Goal: Task Accomplishment & Management: Use online tool/utility

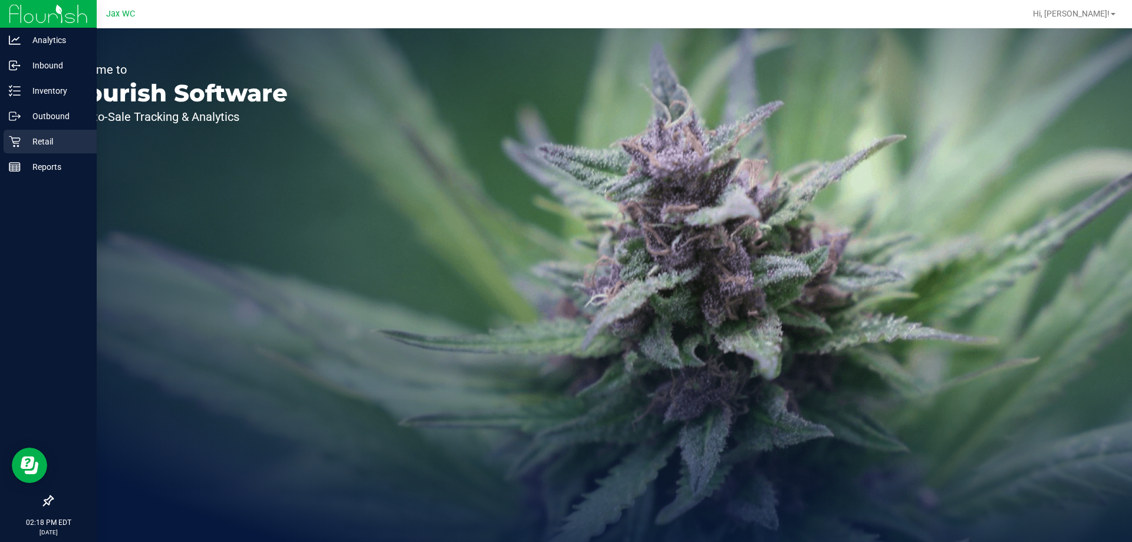
click at [15, 139] on icon at bounding box center [15, 142] width 12 height 12
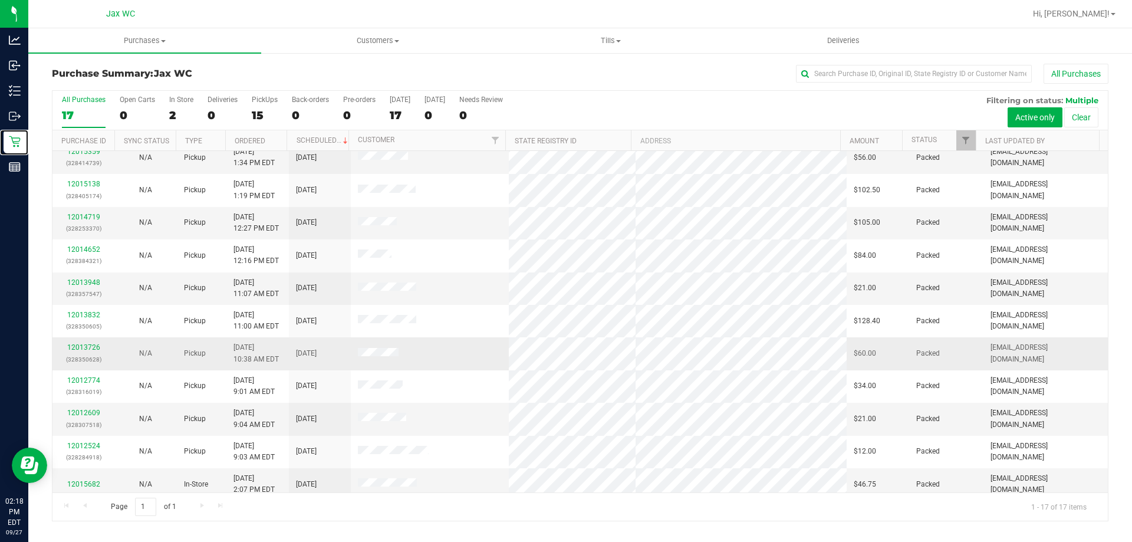
scroll to position [177, 0]
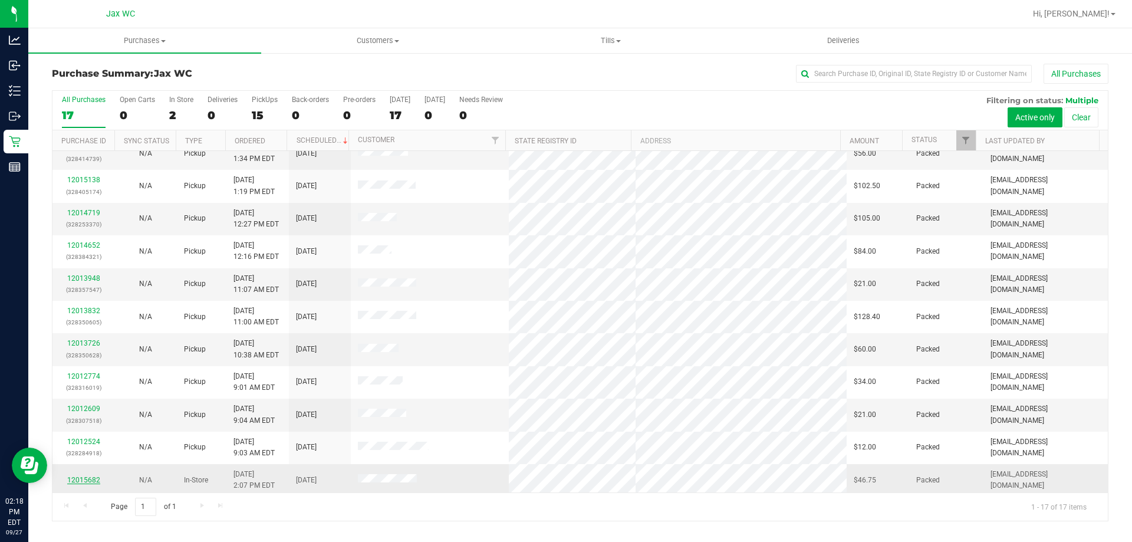
click at [91, 479] on link "12015682" at bounding box center [83, 480] width 33 height 8
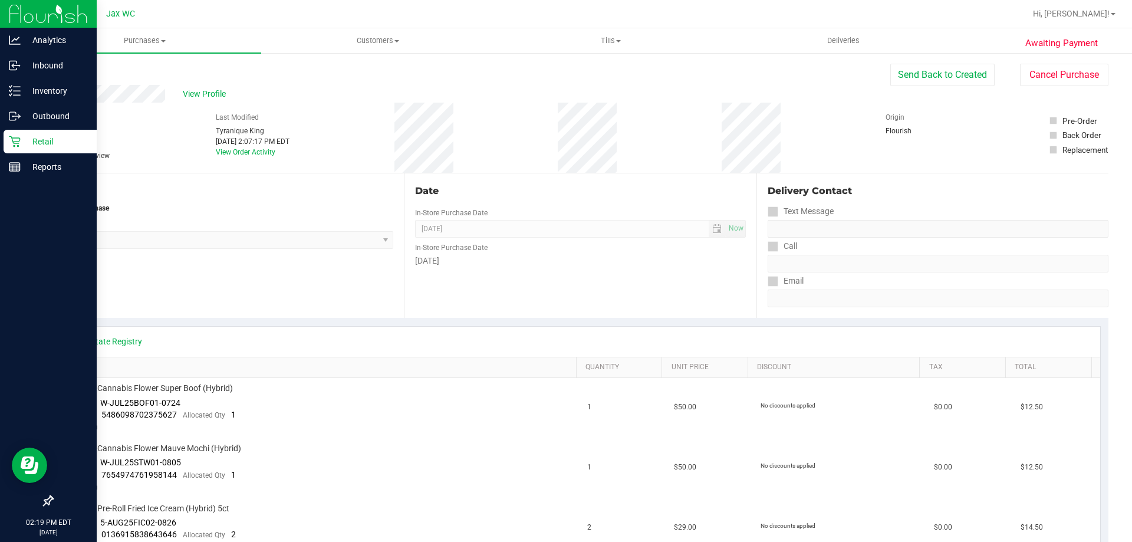
click at [19, 143] on icon at bounding box center [15, 142] width 12 height 12
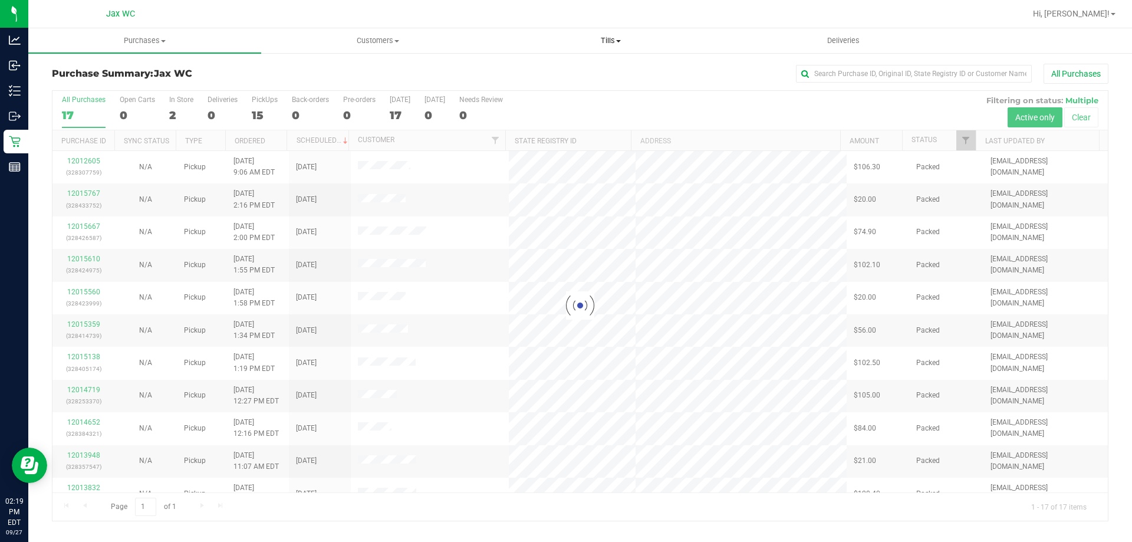
click at [606, 34] on uib-tab-heading "Tills Manage tills Reconcile e-payments" at bounding box center [611, 41] width 232 height 24
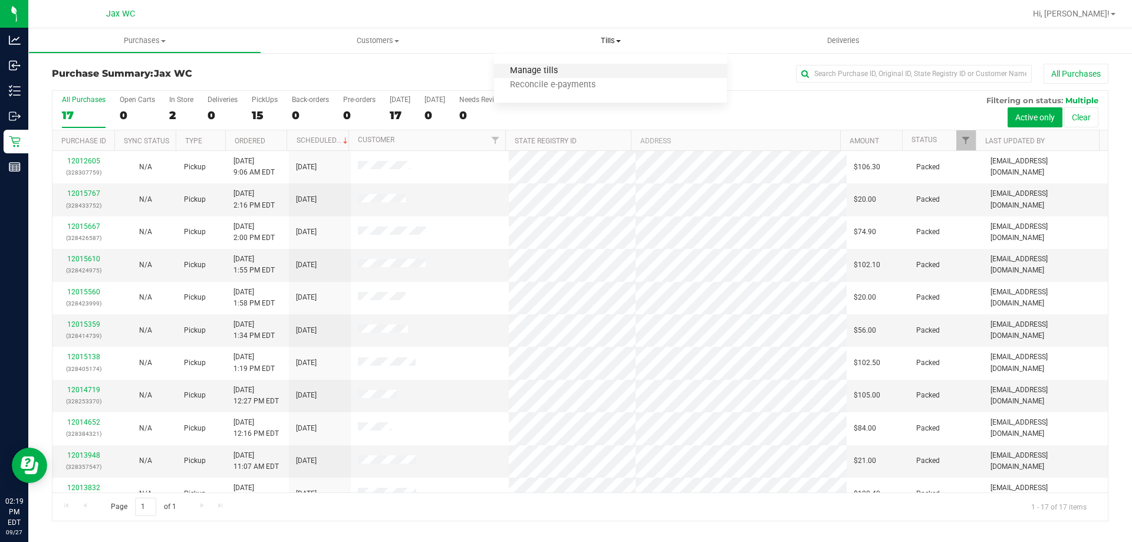
click at [533, 73] on span "Manage tills" at bounding box center [534, 71] width 80 height 10
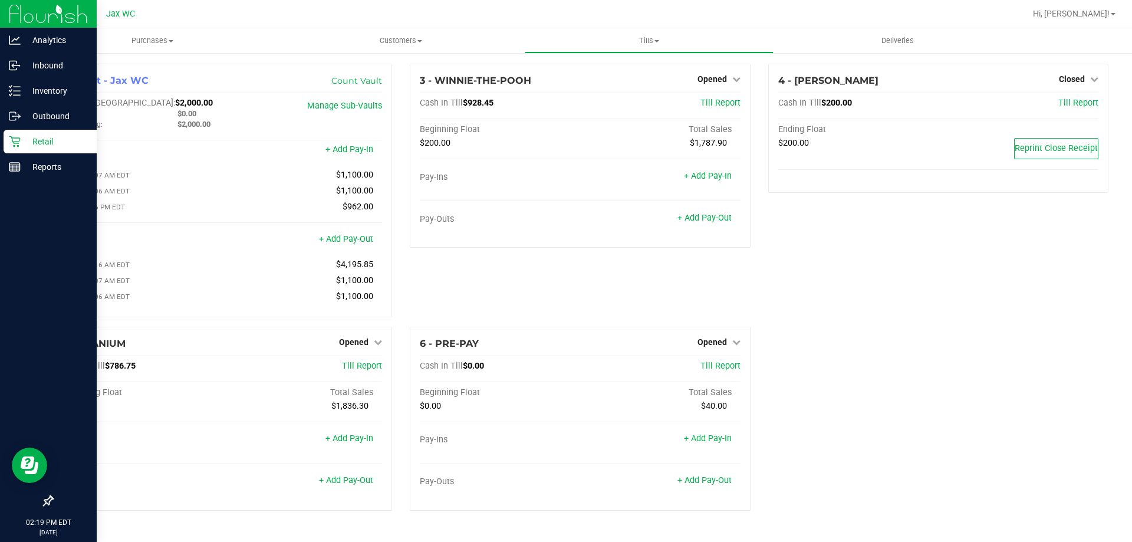
click at [23, 145] on p "Retail" at bounding box center [56, 141] width 71 height 14
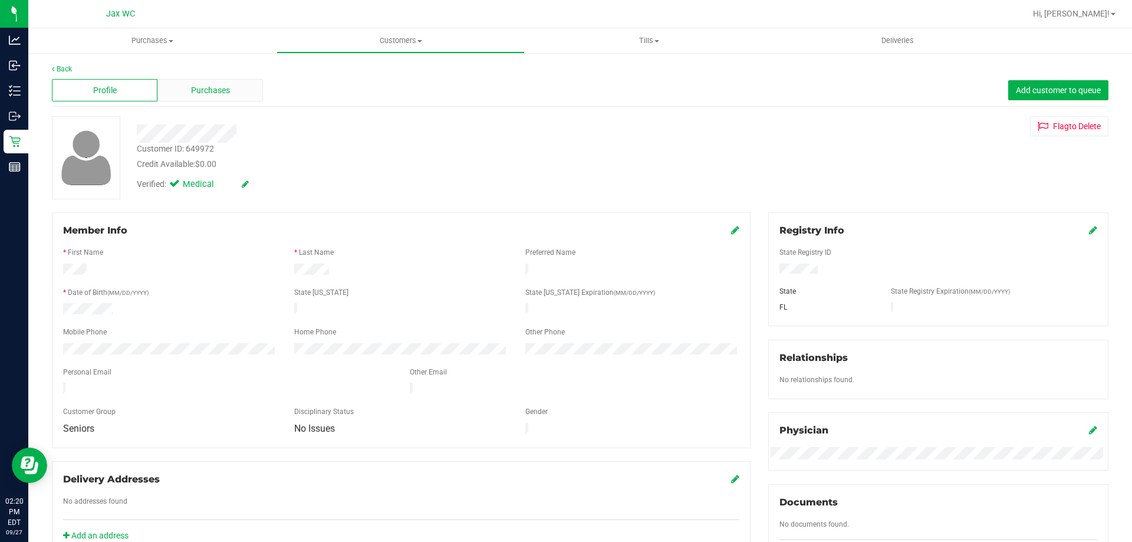
click at [206, 88] on span "Purchases" at bounding box center [210, 90] width 39 height 12
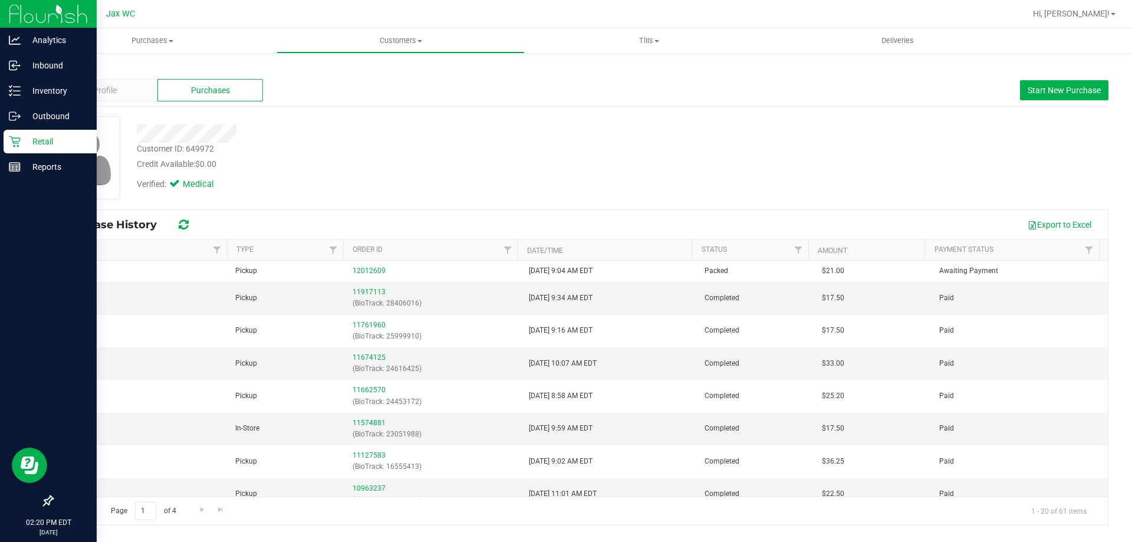
click at [28, 140] on p "Retail" at bounding box center [56, 141] width 71 height 14
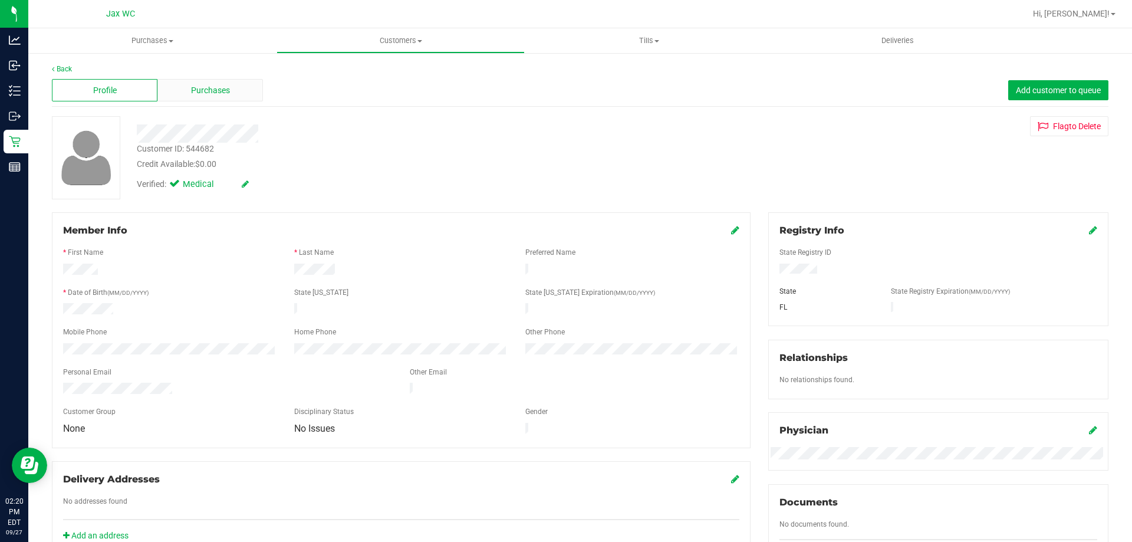
click at [217, 94] on span "Purchases" at bounding box center [210, 90] width 39 height 12
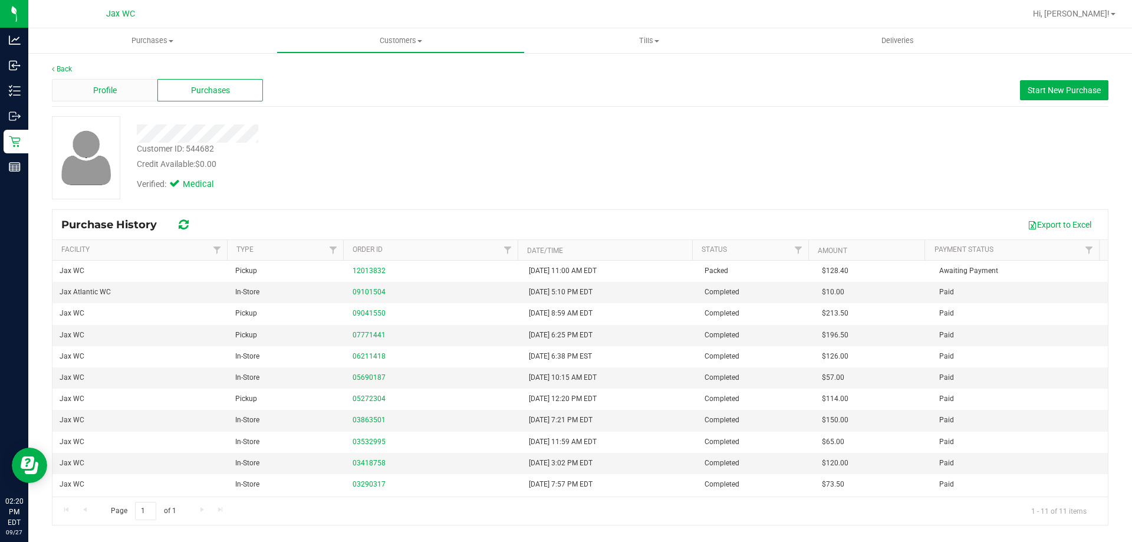
click at [148, 87] on div "Profile" at bounding box center [105, 90] width 106 height 22
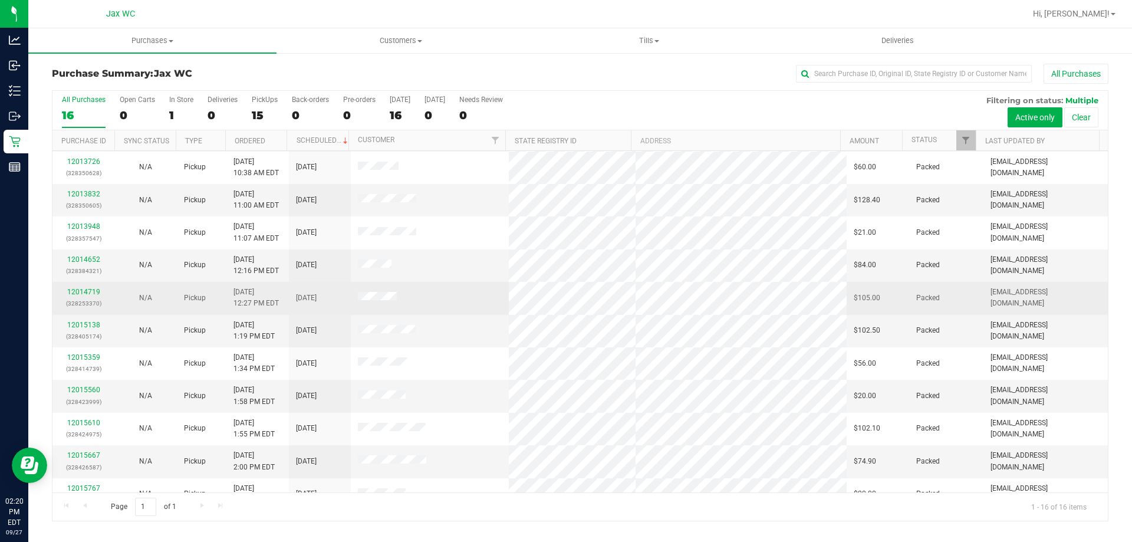
scroll to position [181, 0]
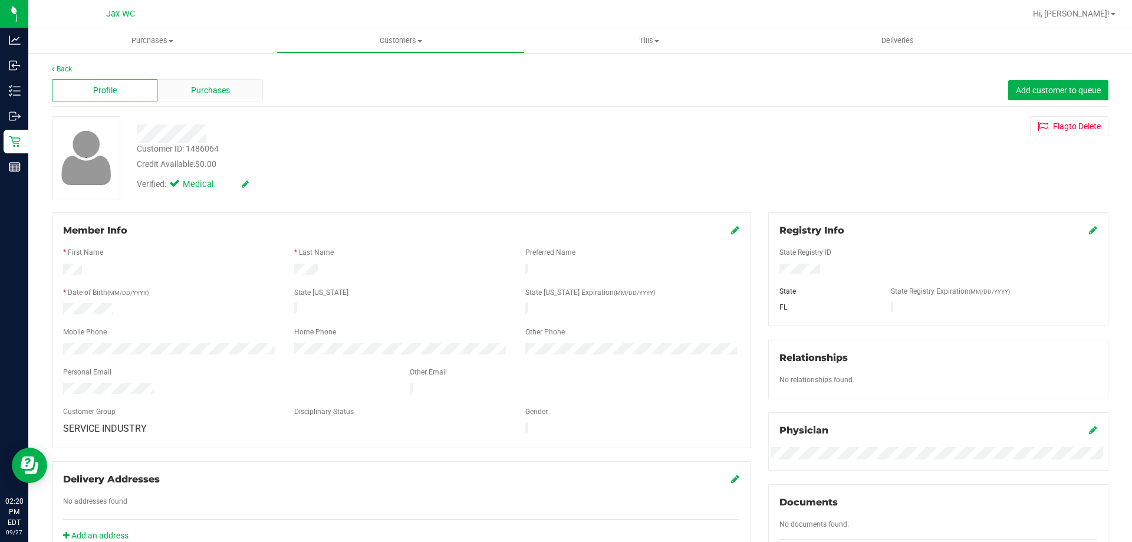
click at [199, 91] on span "Purchases" at bounding box center [210, 90] width 39 height 12
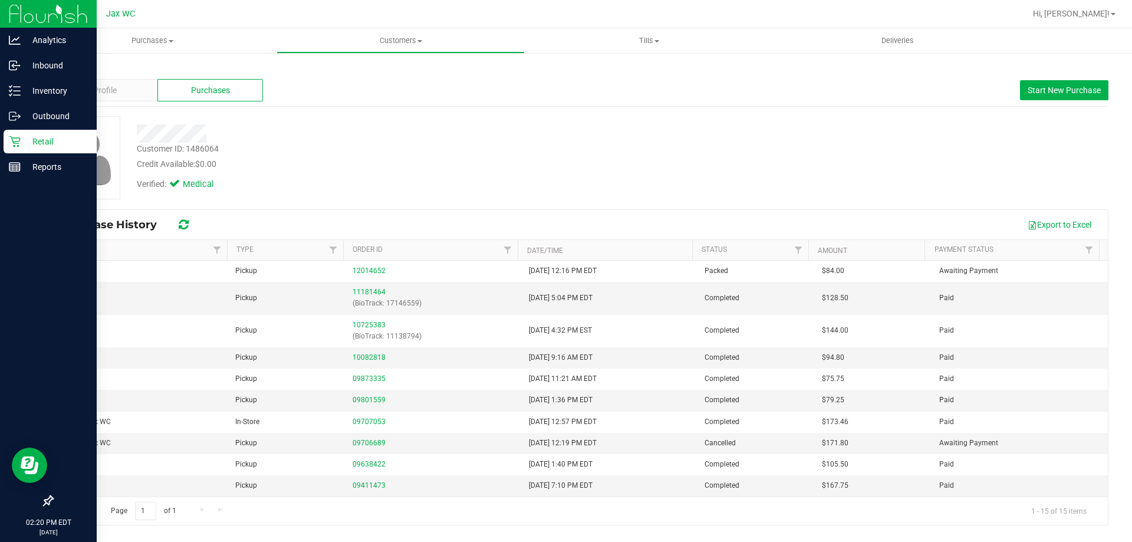
click at [20, 142] on icon at bounding box center [15, 142] width 12 height 12
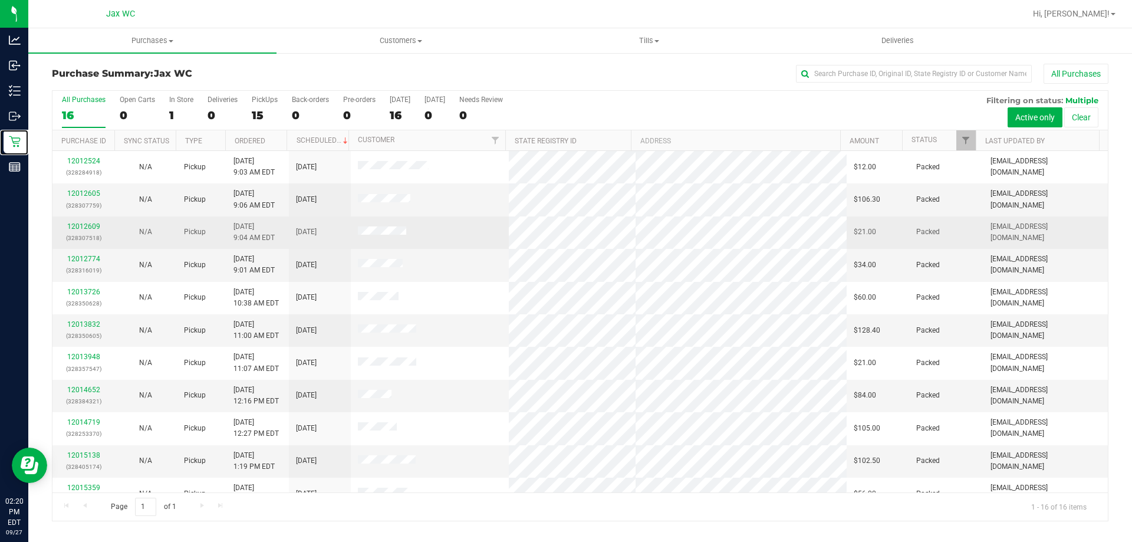
scroll to position [59, 0]
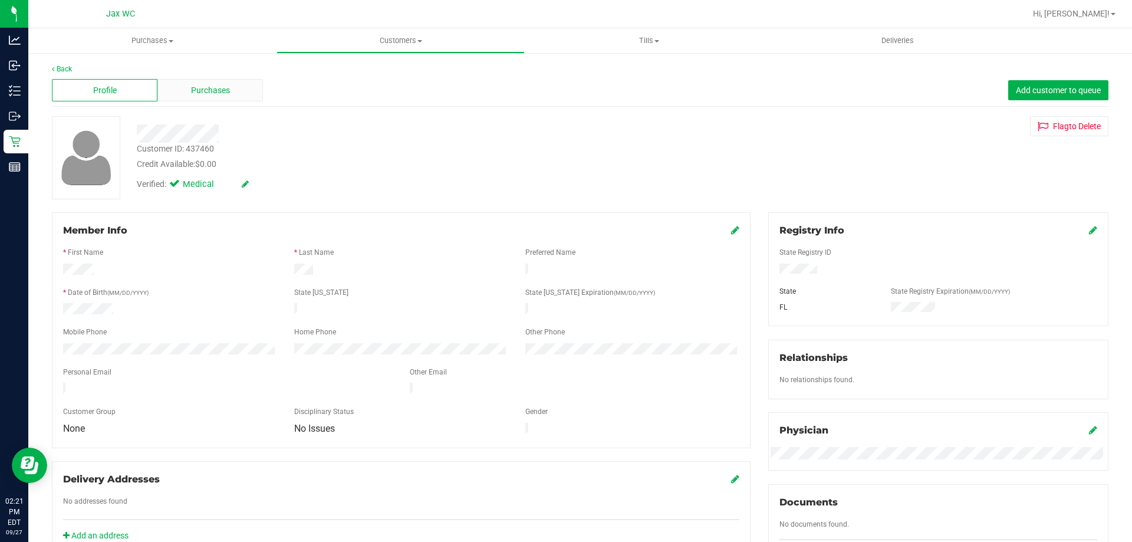
click at [185, 86] on div "Purchases" at bounding box center [210, 90] width 106 height 22
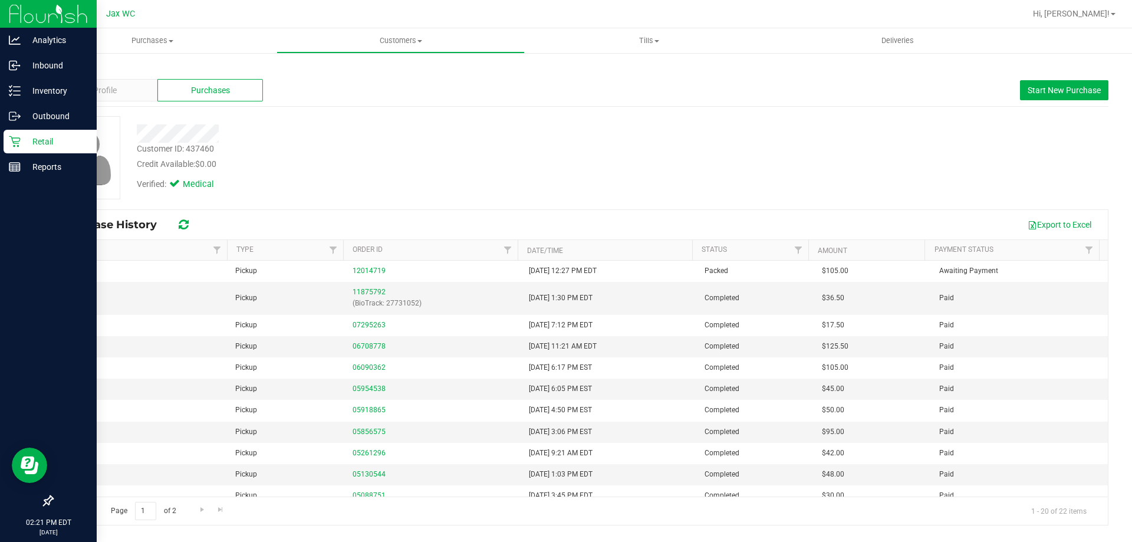
click at [51, 142] on p "Retail" at bounding box center [56, 141] width 71 height 14
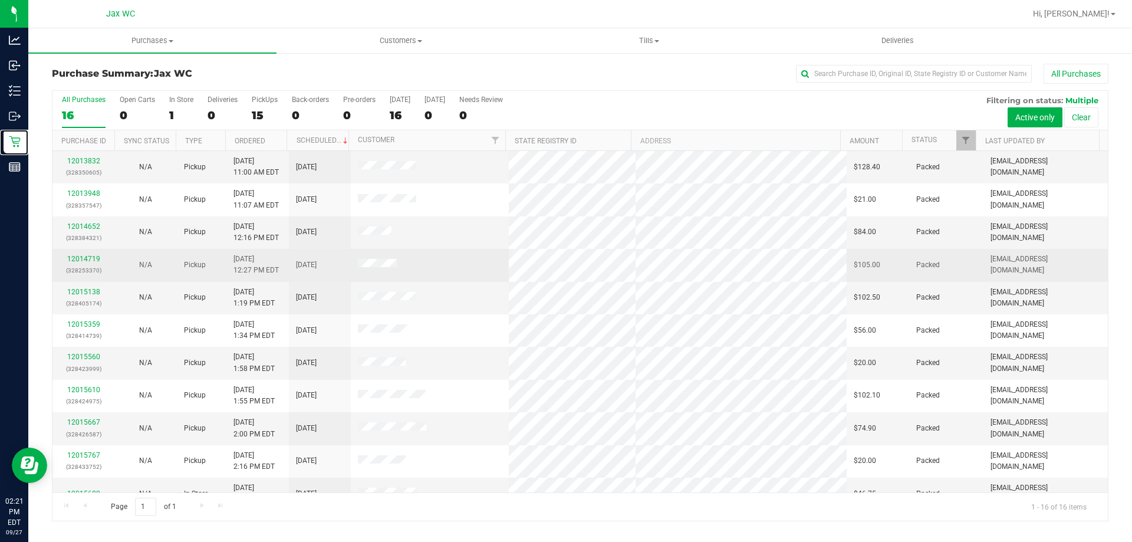
scroll to position [181, 0]
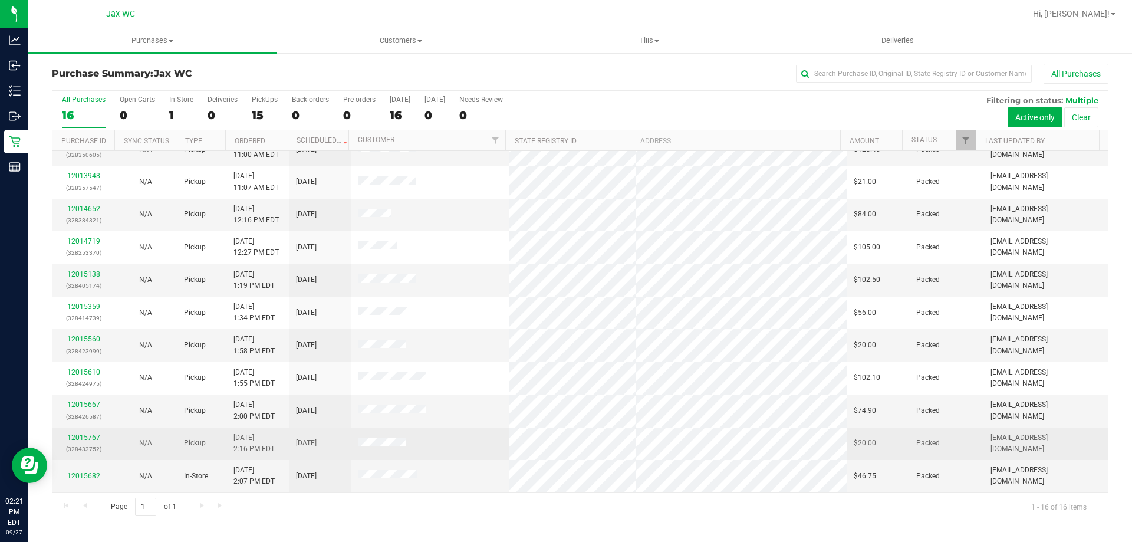
click at [380, 447] on span at bounding box center [382, 444] width 48 height 12
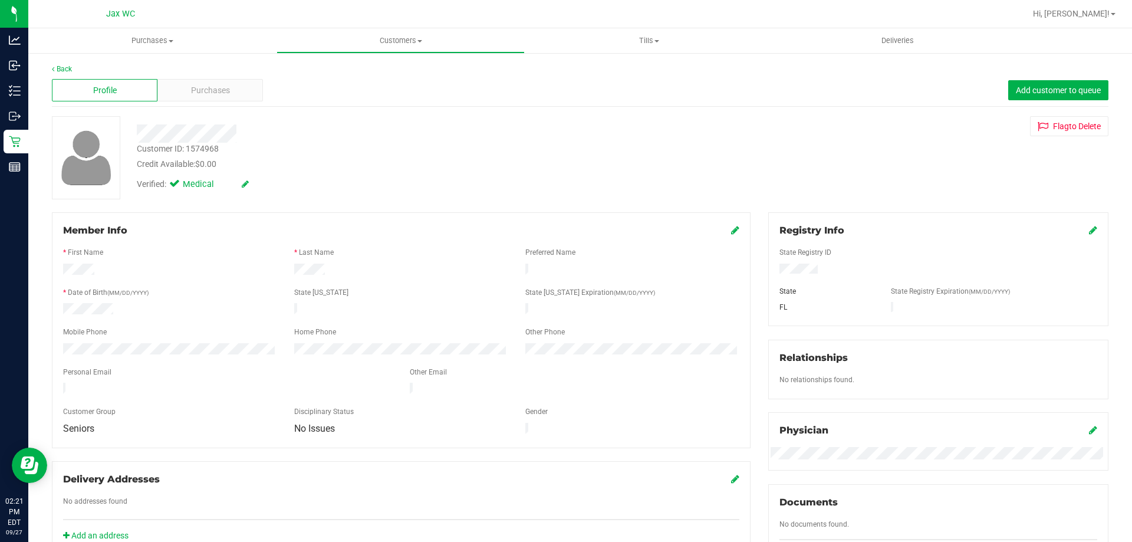
click at [202, 71] on div "Back" at bounding box center [580, 69] width 1057 height 11
click at [208, 82] on div "Purchases" at bounding box center [210, 90] width 106 height 22
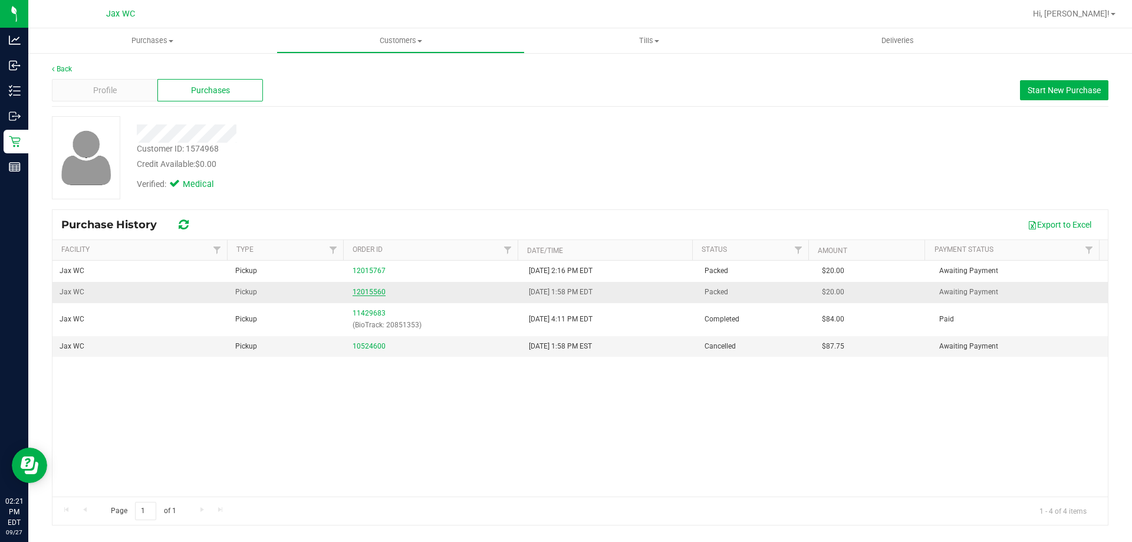
click at [366, 290] on link "12015560" at bounding box center [369, 292] width 33 height 8
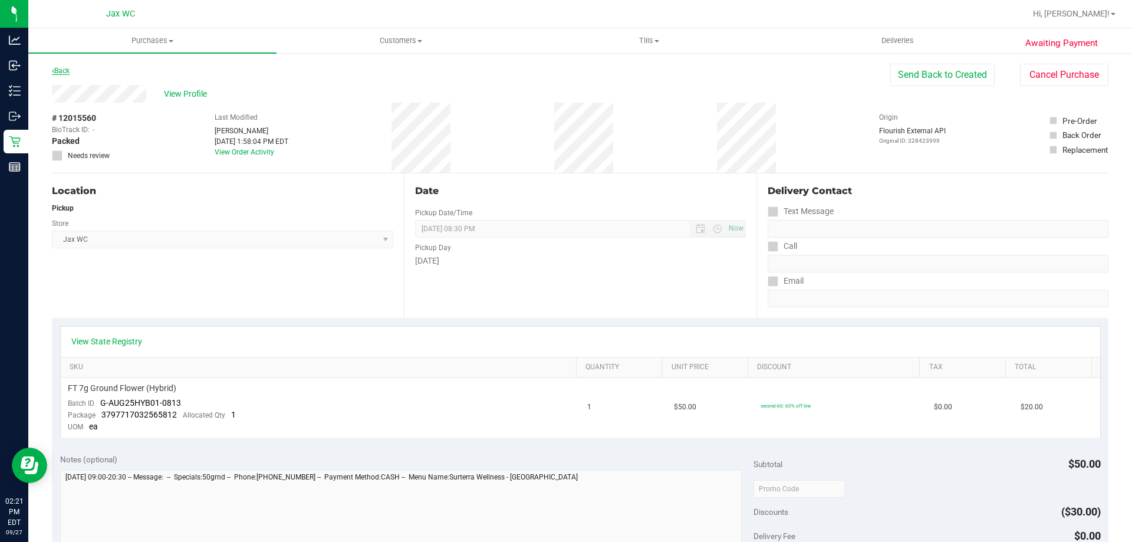
click at [54, 71] on link "Back" at bounding box center [61, 71] width 18 height 8
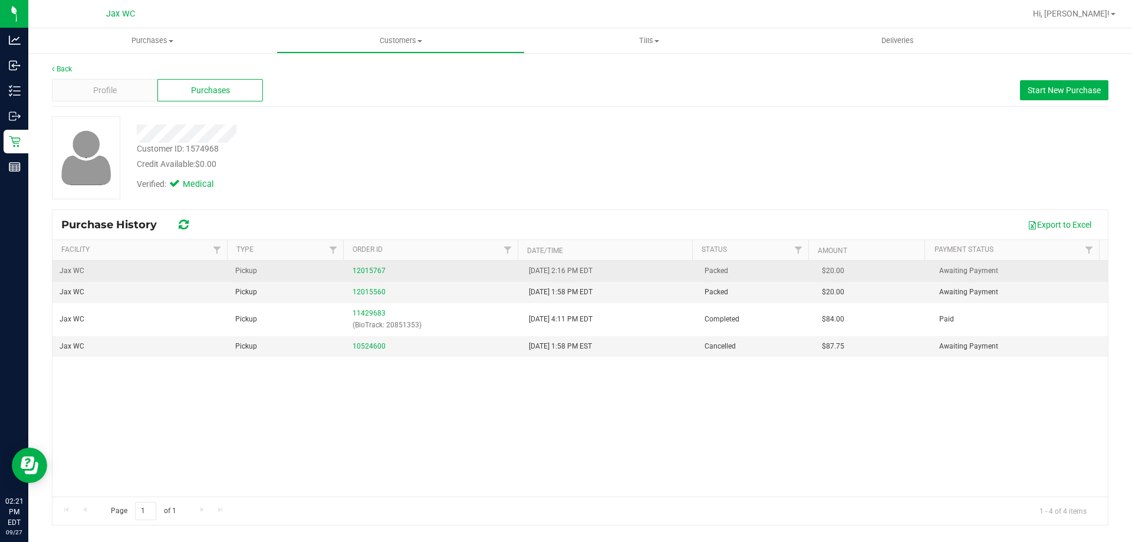
click at [377, 266] on div "12015767" at bounding box center [434, 270] width 162 height 11
click at [377, 268] on link "12015767" at bounding box center [369, 271] width 33 height 8
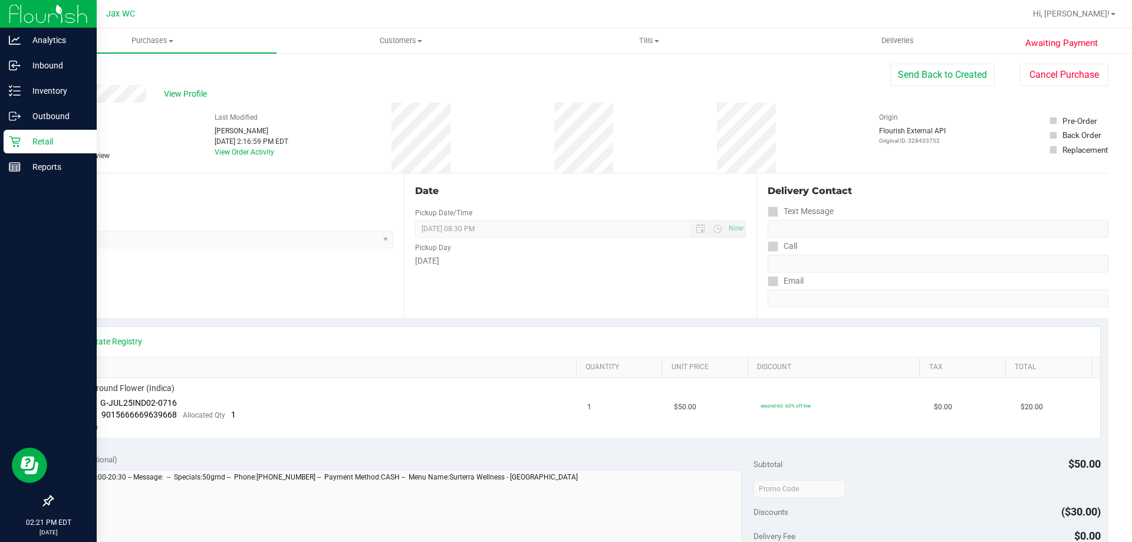
click at [35, 135] on p "Retail" at bounding box center [56, 141] width 71 height 14
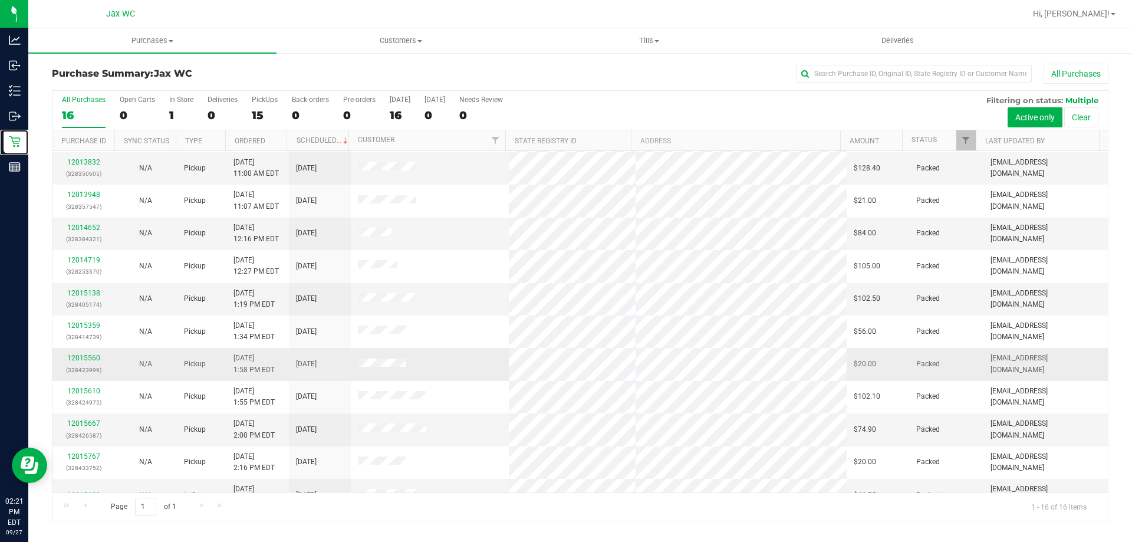
scroll to position [181, 0]
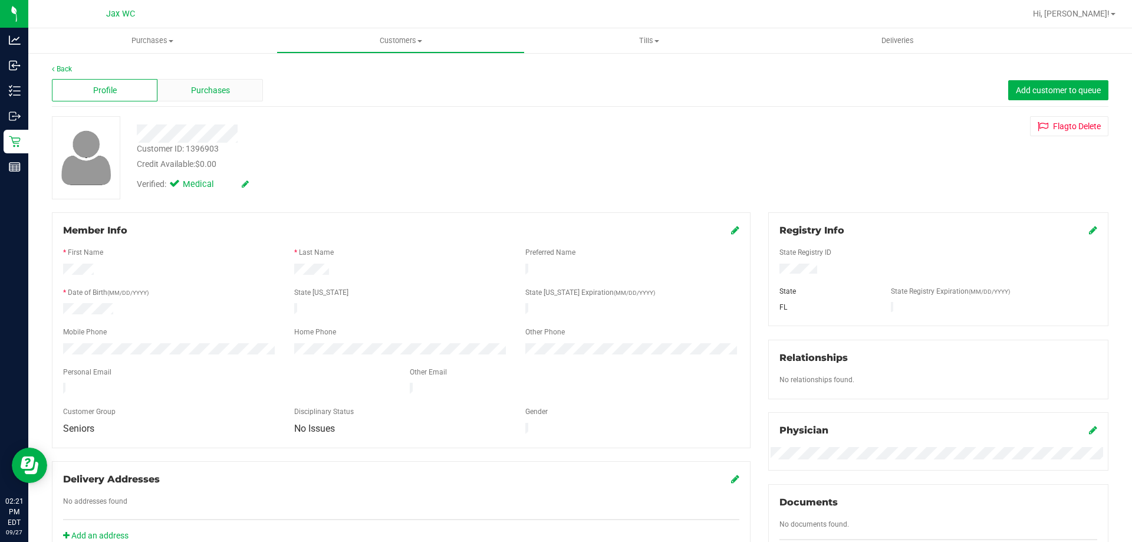
click at [211, 93] on span "Purchases" at bounding box center [210, 90] width 39 height 12
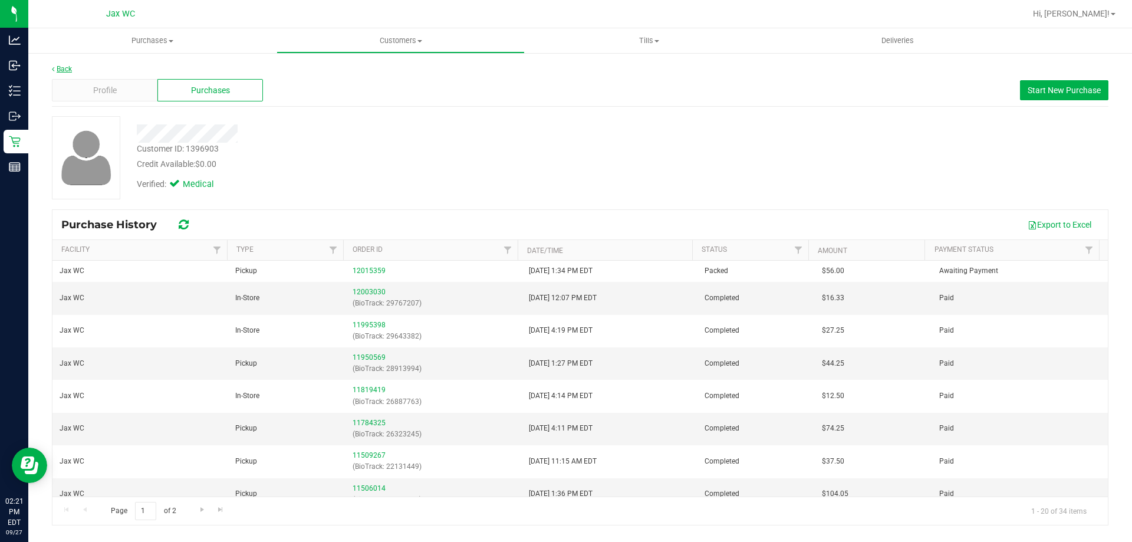
click at [62, 70] on link "Back" at bounding box center [62, 69] width 20 height 8
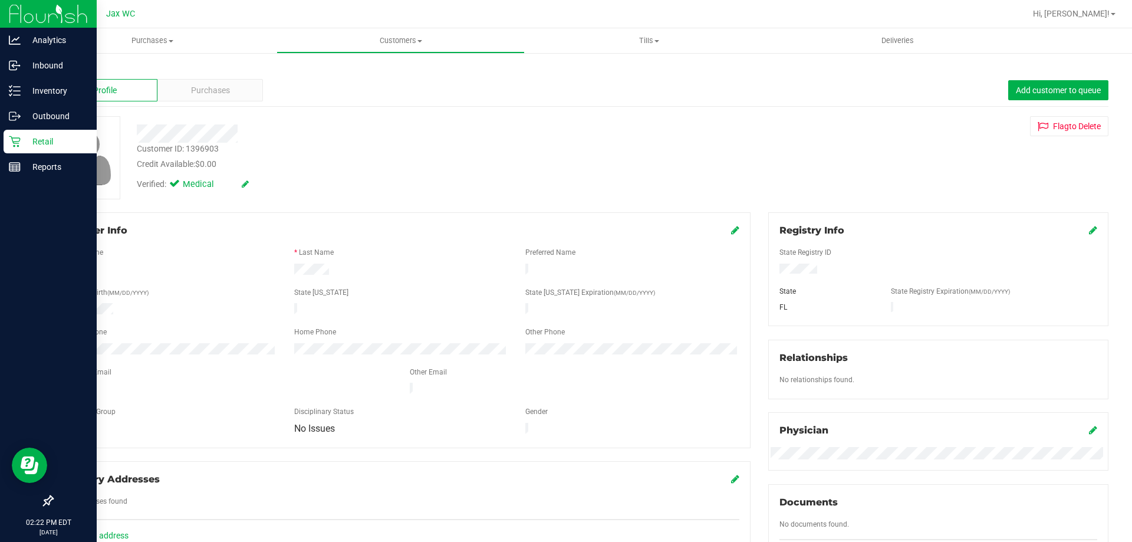
click at [15, 140] on icon at bounding box center [15, 142] width 12 height 12
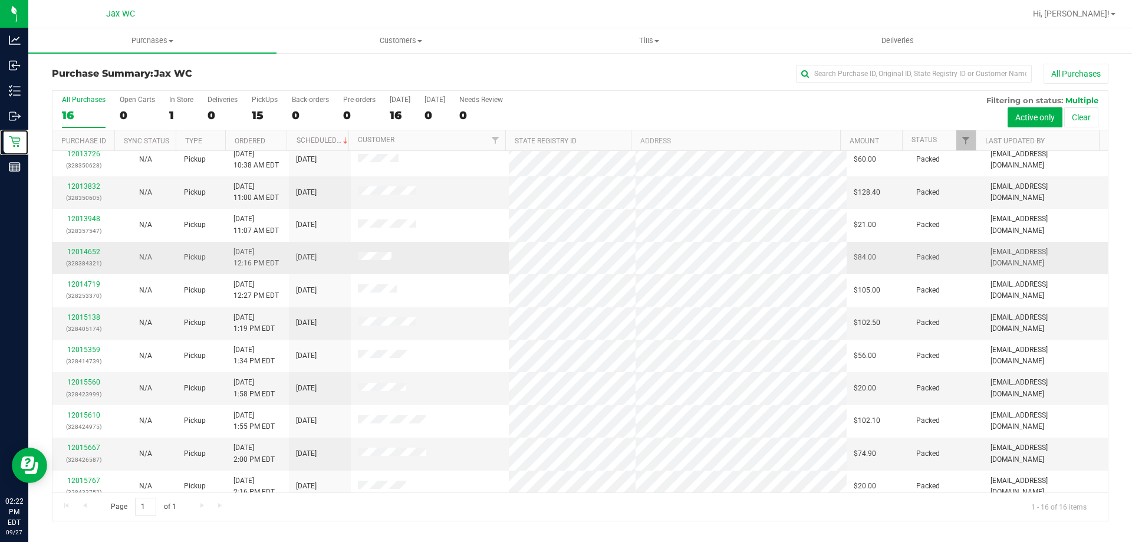
scroll to position [181, 0]
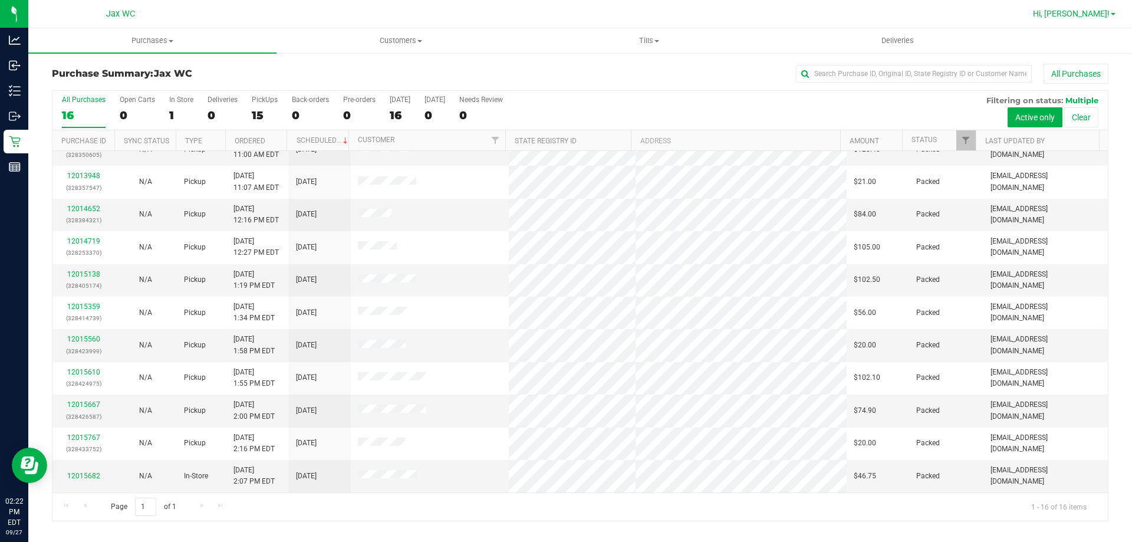
click at [1106, 13] on span "Hi, [PERSON_NAME]!" at bounding box center [1071, 13] width 77 height 9
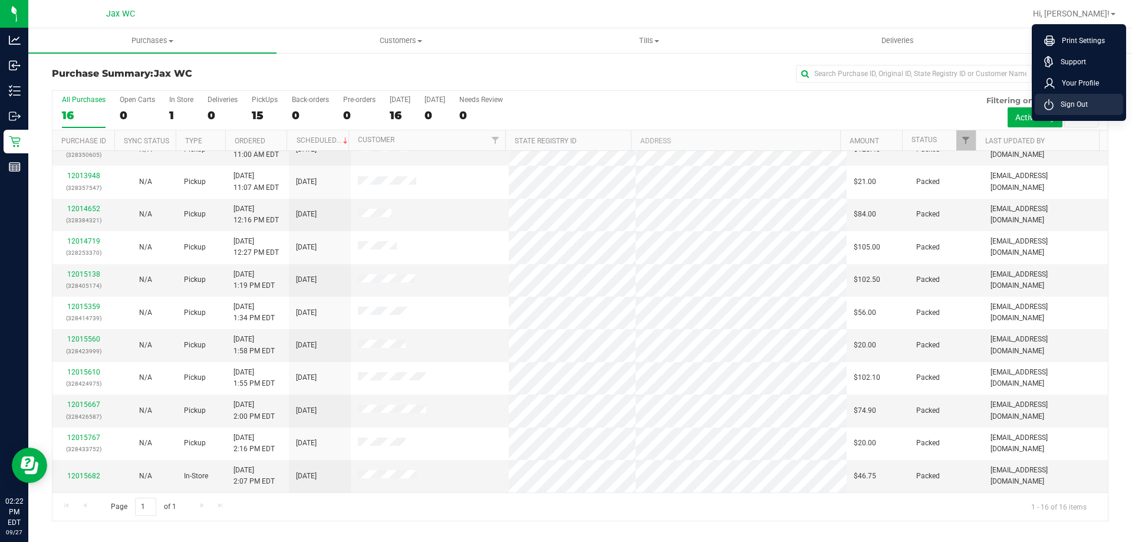
click at [1070, 106] on span "Sign Out" at bounding box center [1071, 104] width 34 height 12
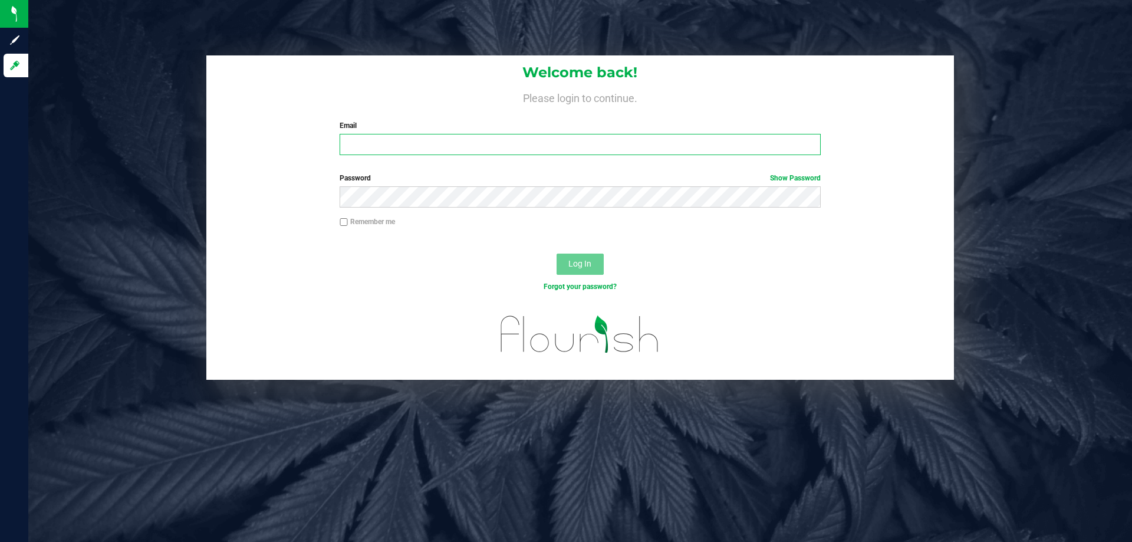
click at [364, 151] on input "Email" at bounding box center [580, 144] width 481 height 21
type input "[EMAIL_ADDRESS][DOMAIN_NAME]"
click at [396, 209] on div "Password Show Password" at bounding box center [580, 195] width 748 height 44
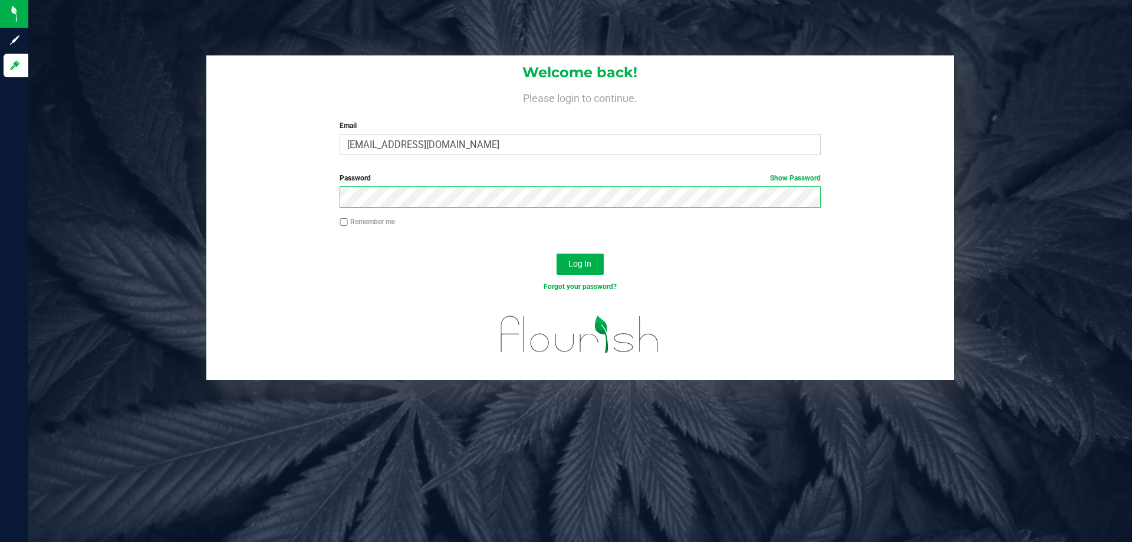
click at [557, 254] on button "Log In" at bounding box center [580, 264] width 47 height 21
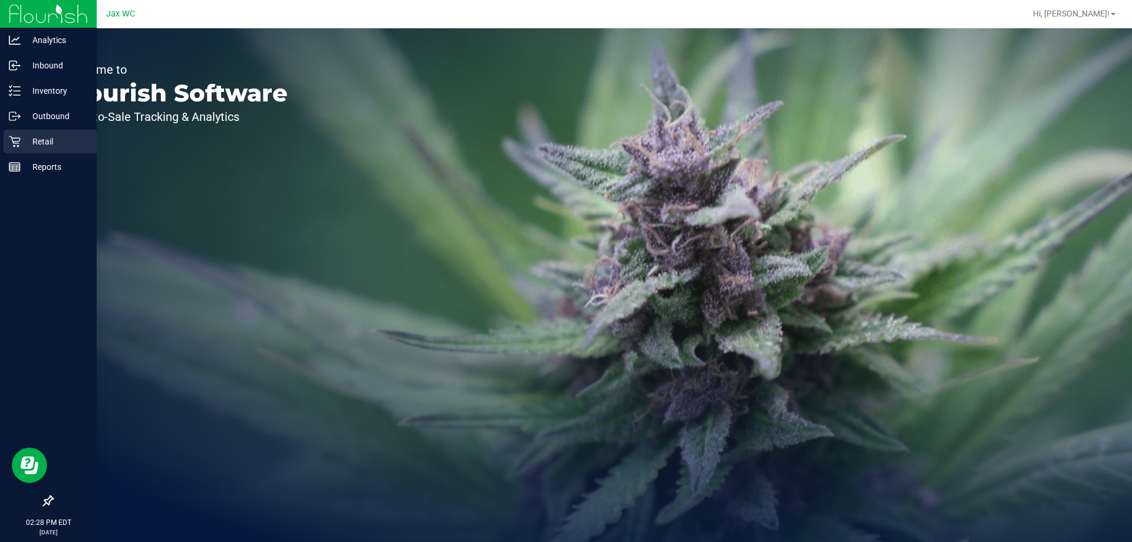
click at [22, 144] on p "Retail" at bounding box center [56, 141] width 71 height 14
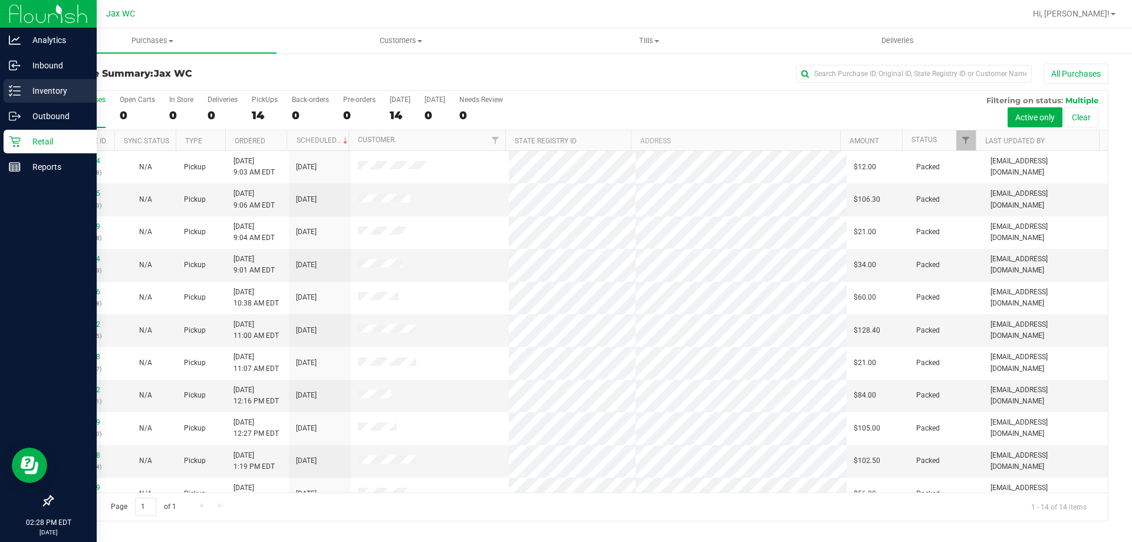
click at [28, 92] on p "Inventory" at bounding box center [56, 91] width 71 height 14
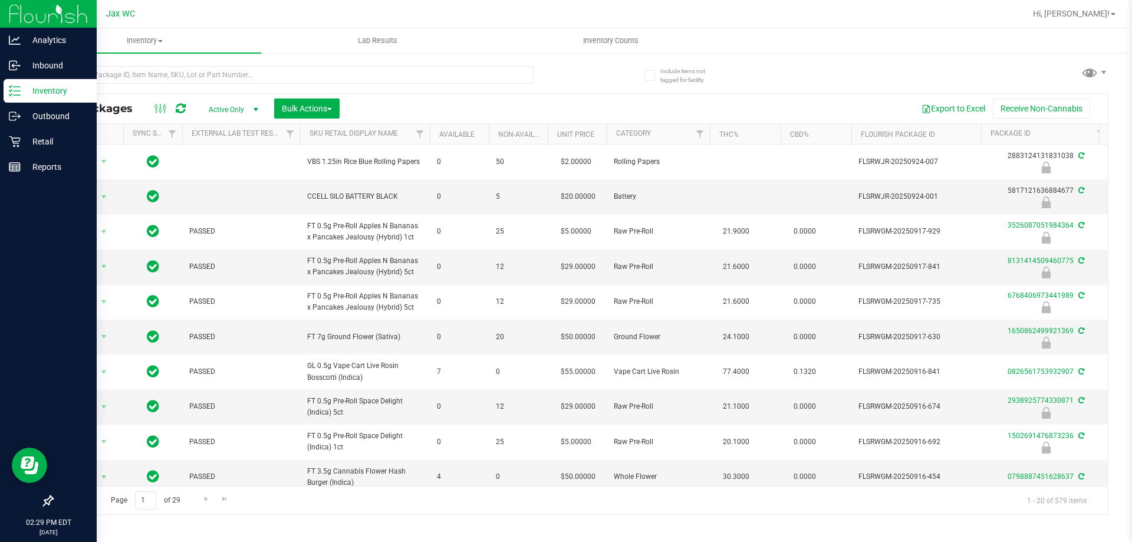
click at [0, 79] on link "Inventory" at bounding box center [48, 91] width 97 height 25
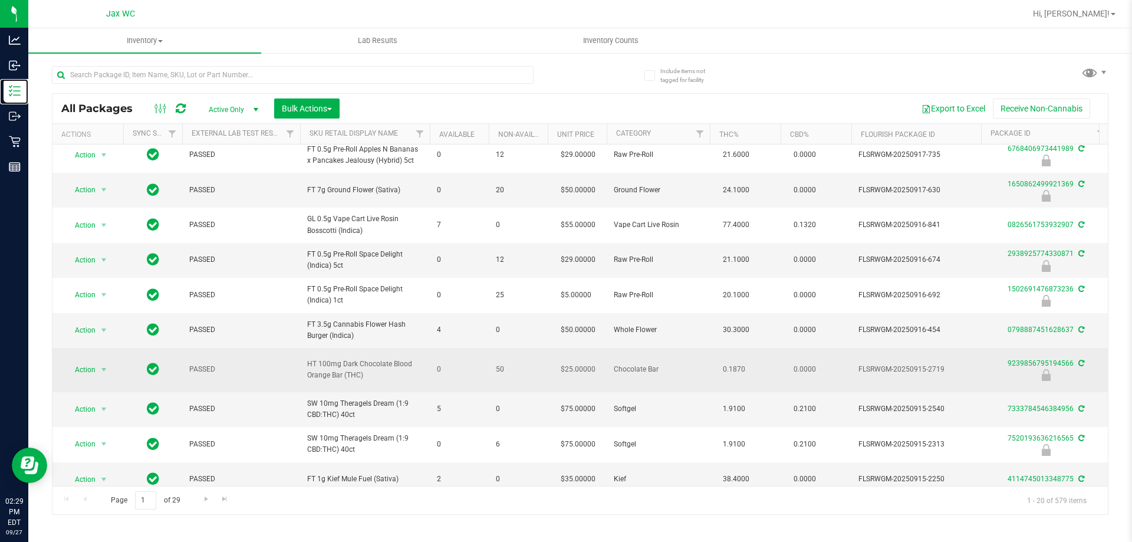
scroll to position [177, 0]
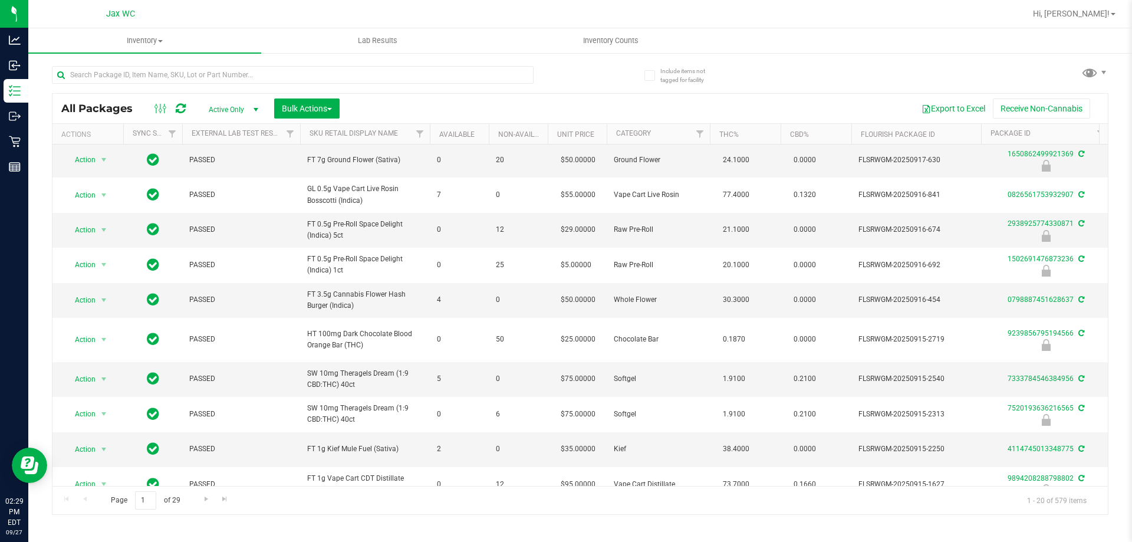
drag, startPoint x: 285, startPoint y: 487, endPoint x: 372, endPoint y: 491, distance: 86.2
click at [372, 491] on div "Page 1 of 29 1 - 20 of 579 items" at bounding box center [580, 500] width 1056 height 28
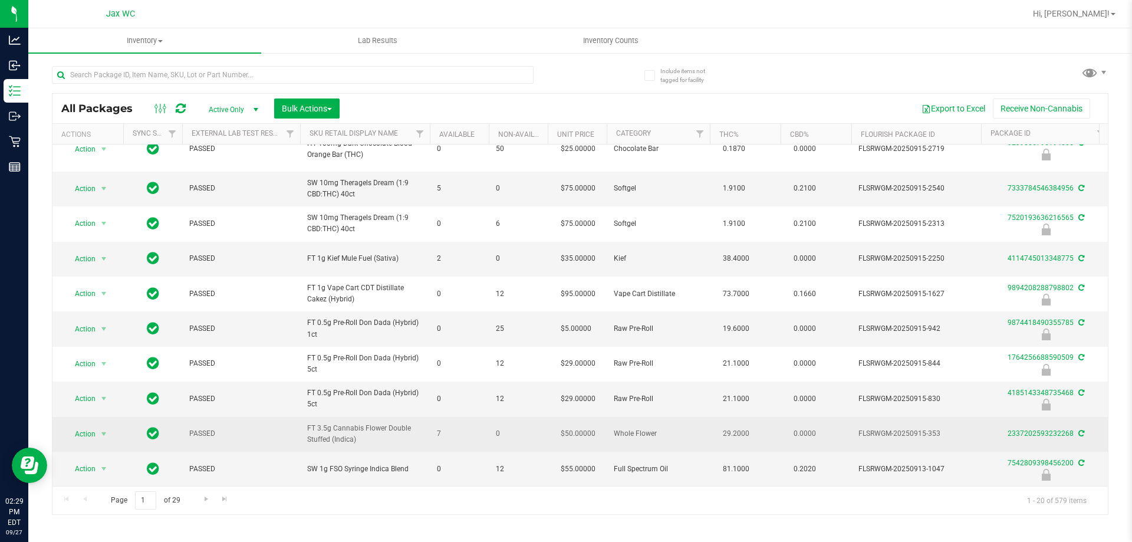
scroll to position [386, 0]
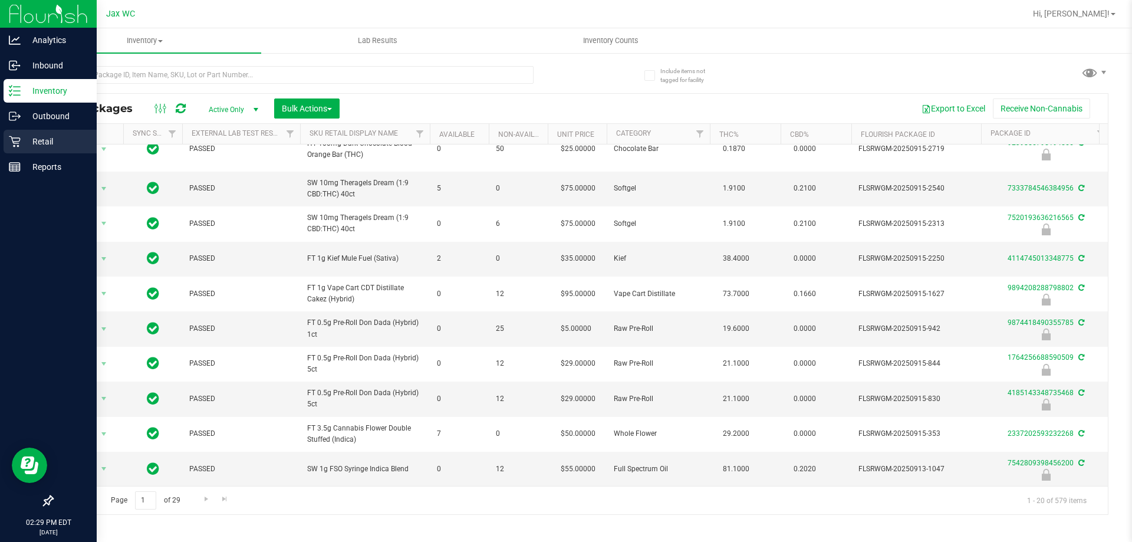
click at [22, 138] on p "Retail" at bounding box center [56, 141] width 71 height 14
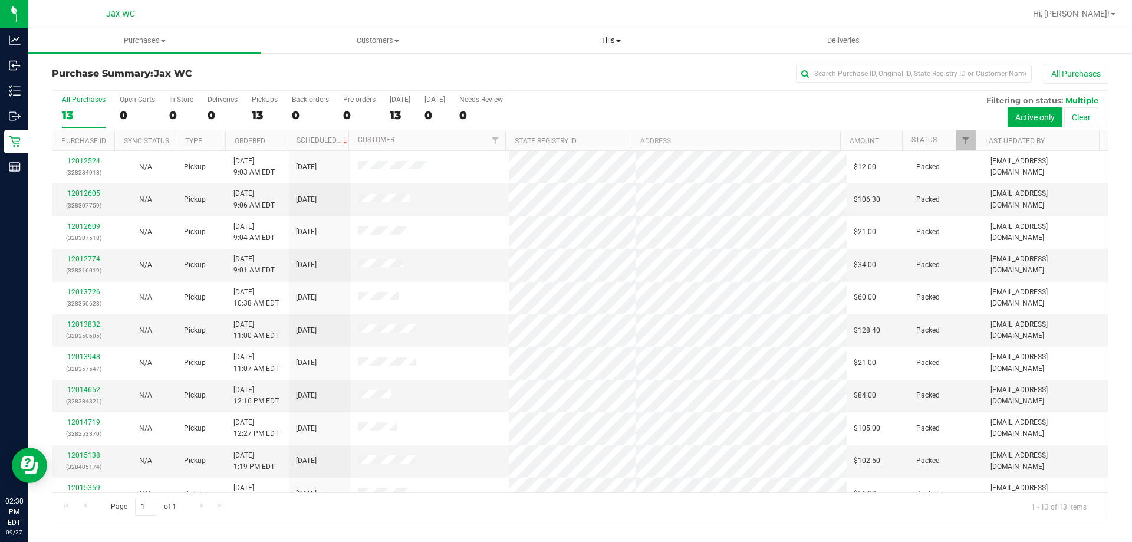
click at [602, 47] on uib-tab-heading "Tills Manage tills Reconcile e-payments" at bounding box center [611, 41] width 232 height 24
click at [565, 71] on span "Manage tills" at bounding box center [534, 71] width 80 height 10
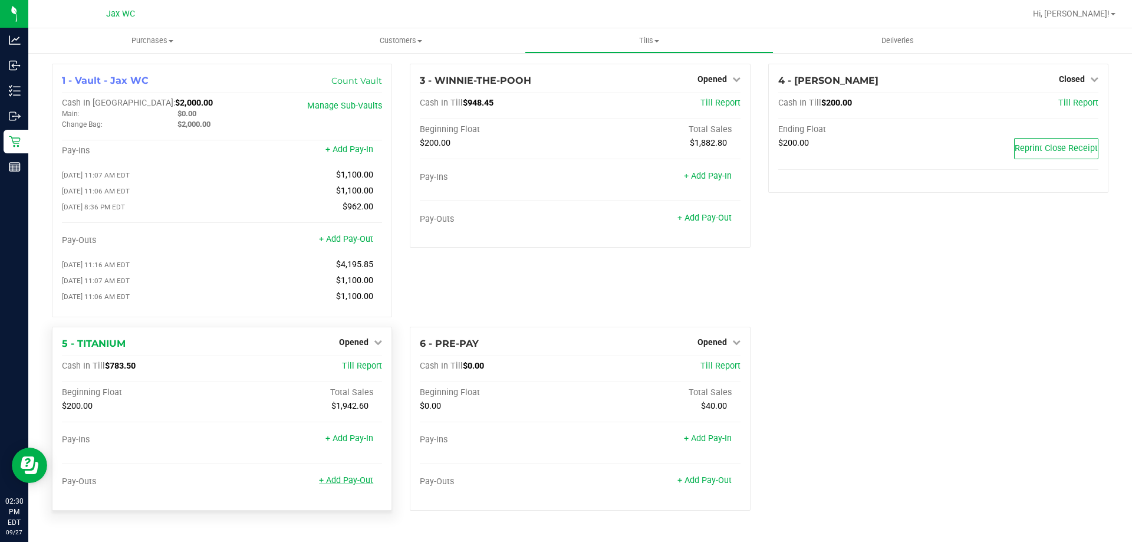
click at [364, 484] on link "+ Add Pay-Out" at bounding box center [346, 480] width 54 height 10
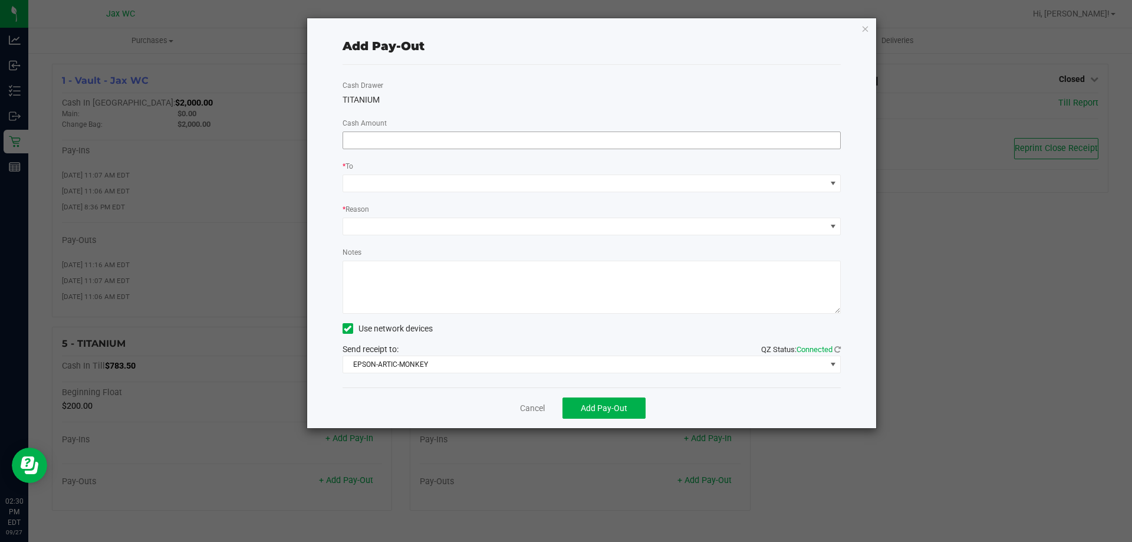
click at [442, 145] on input at bounding box center [592, 140] width 498 height 17
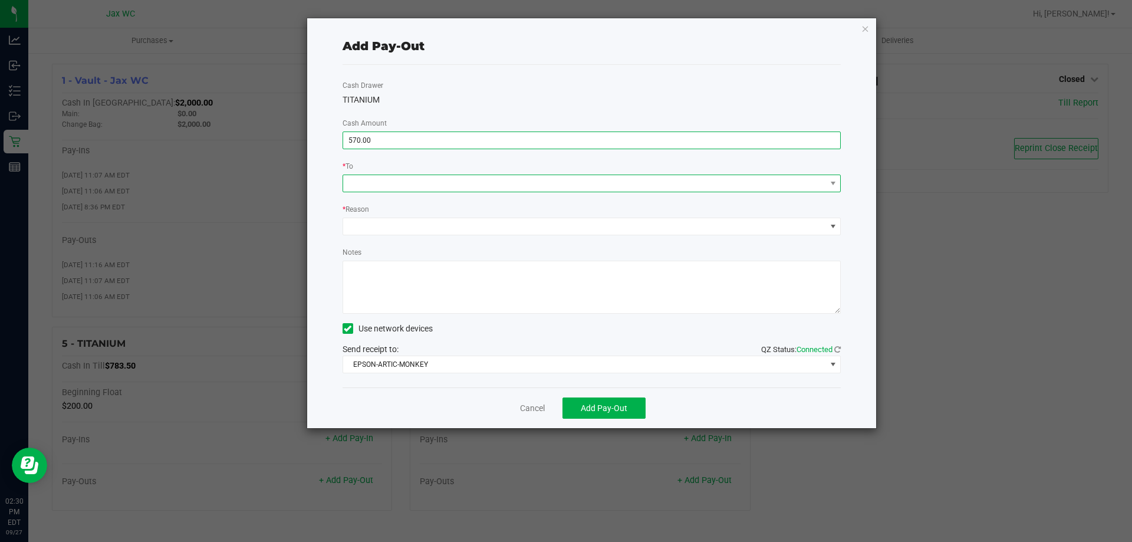
type input "$570.00"
click at [420, 186] on span at bounding box center [584, 183] width 483 height 17
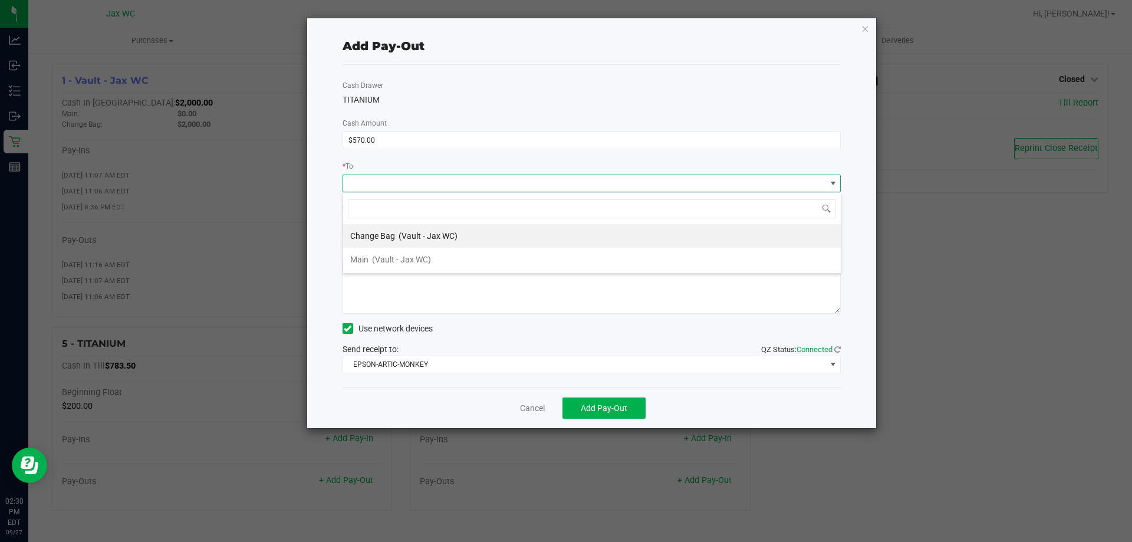
scroll to position [18, 498]
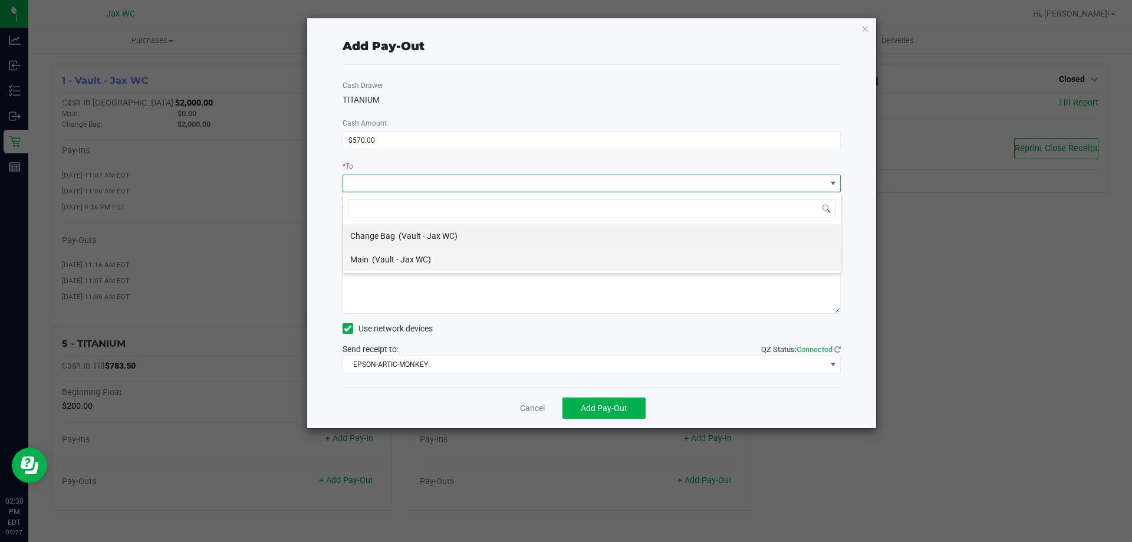
click at [419, 259] on span "(Vault - Jax WC)" at bounding box center [401, 259] width 59 height 9
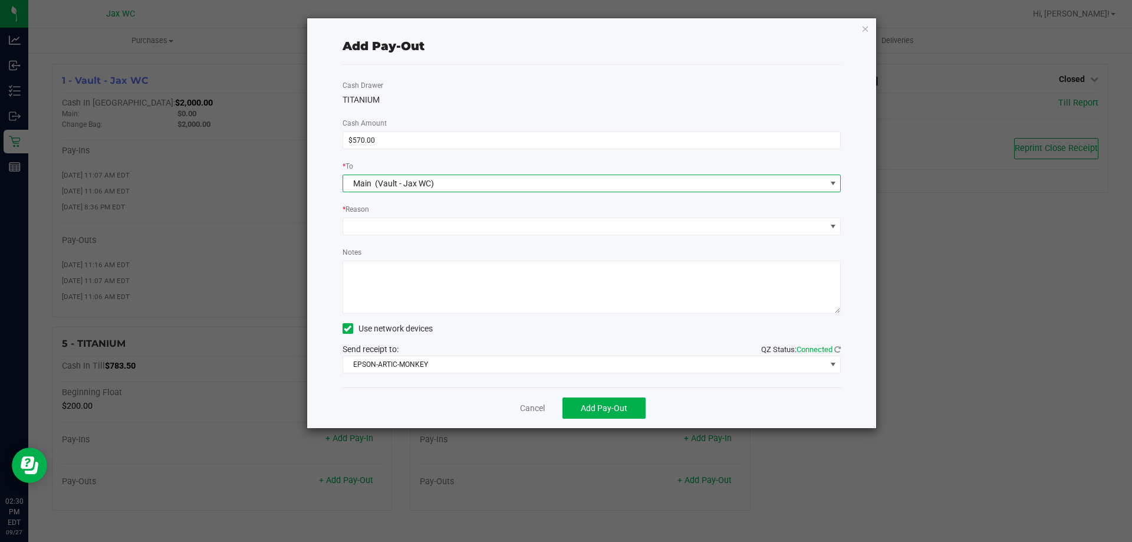
click at [397, 208] on div "* Reason" at bounding box center [592, 210] width 499 height 15
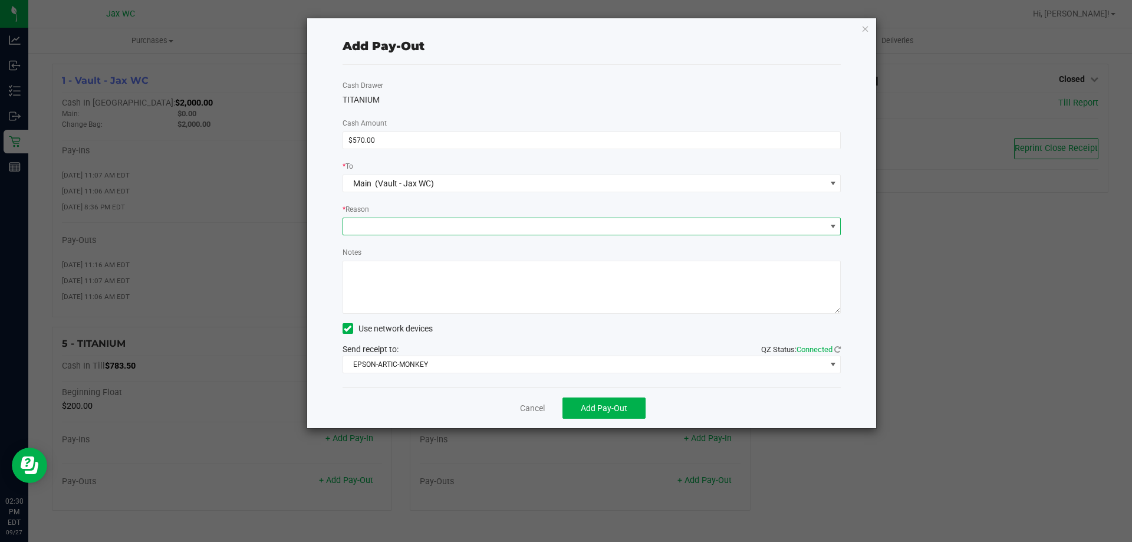
click at [404, 229] on span at bounding box center [584, 226] width 483 height 17
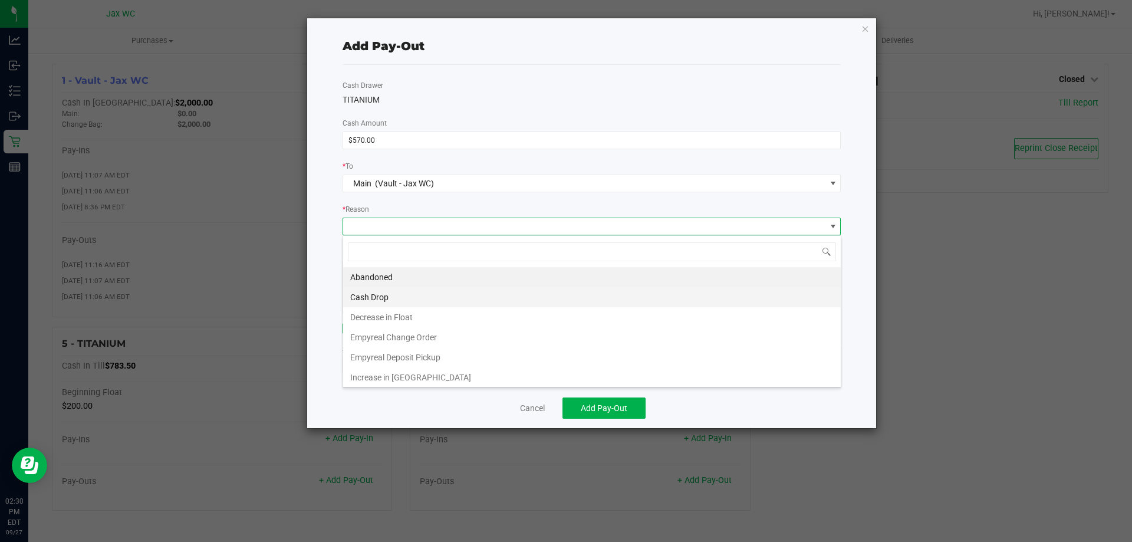
click at [410, 296] on li "Cash Drop" at bounding box center [592, 297] width 498 height 20
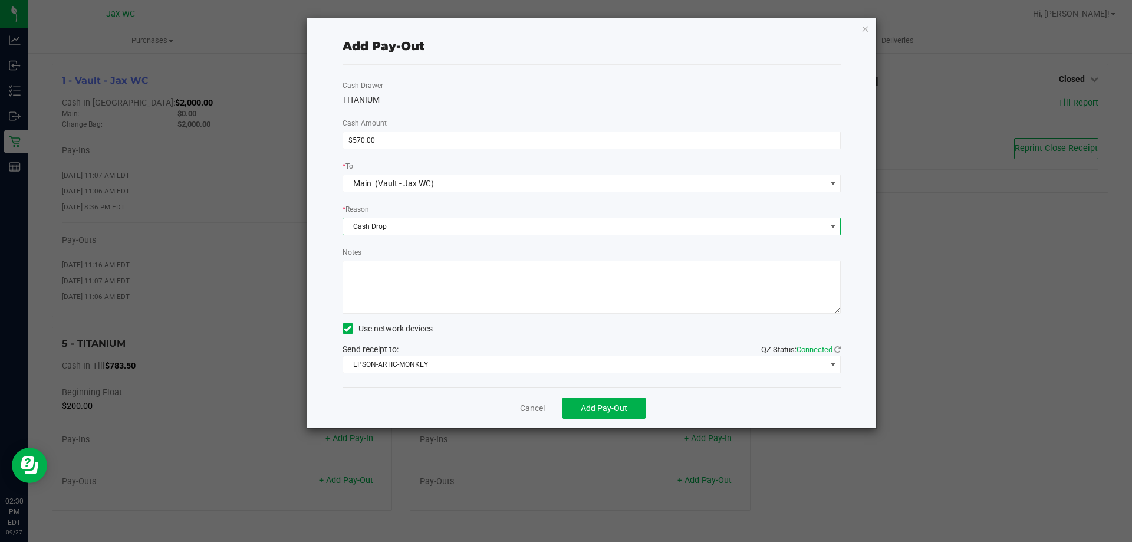
click at [380, 269] on textarea "Notes" at bounding box center [592, 287] width 499 height 53
type textarea "A.S."
click at [445, 373] on div "Cash Drawer TITANIUM Cash Amount $570.00 * To Main (Vault - Jax WC) * Reason Ca…" at bounding box center [592, 226] width 499 height 323
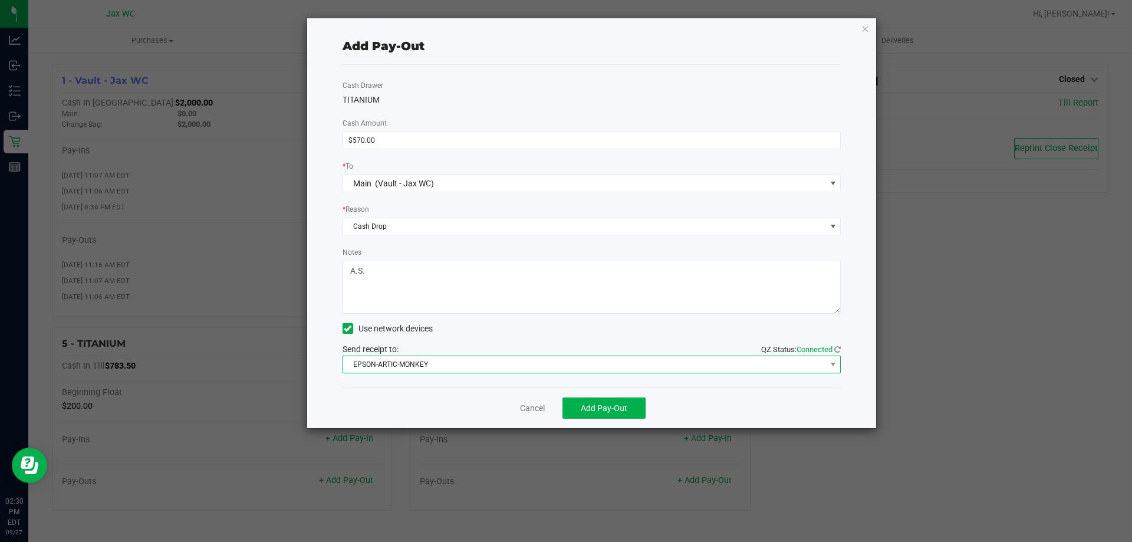
click at [440, 368] on span "EPSON-ARTIC-MONKEY" at bounding box center [584, 364] width 483 height 17
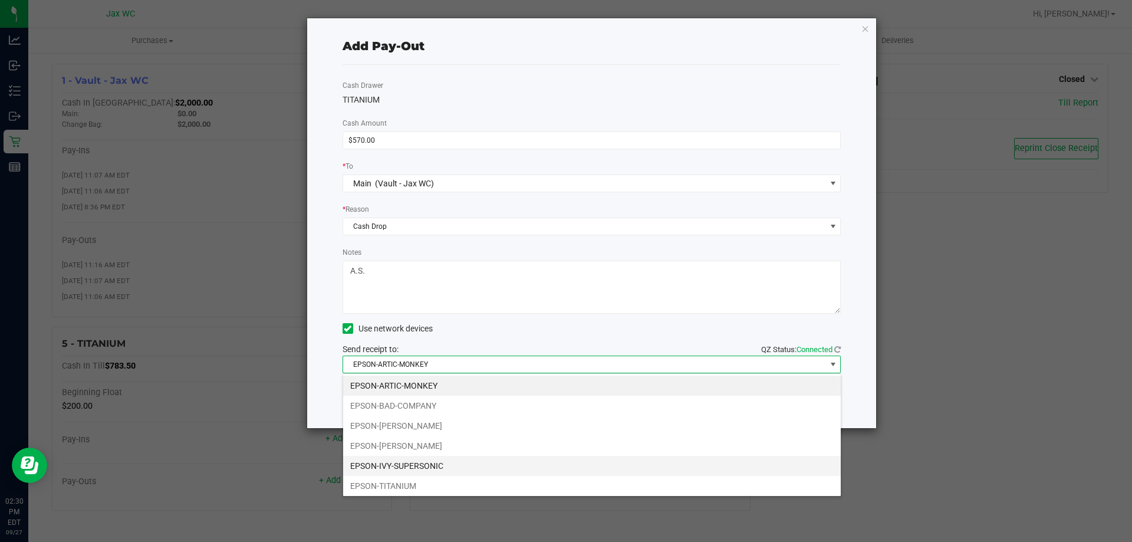
click at [449, 465] on li "EPSON-IVY-SUPERSONIC" at bounding box center [592, 466] width 498 height 20
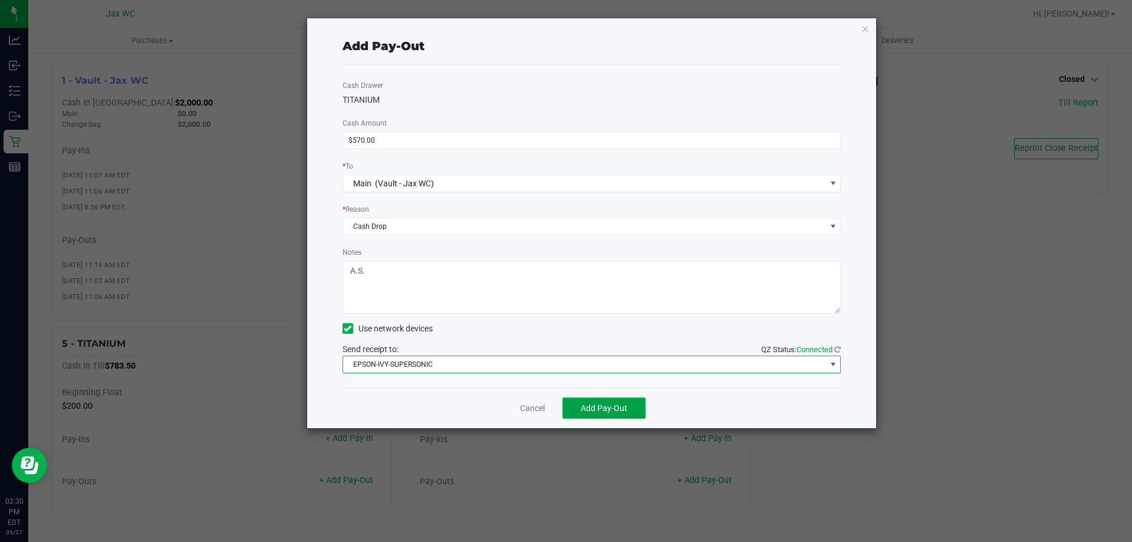
click at [625, 406] on span "Add Pay-Out" at bounding box center [604, 407] width 47 height 9
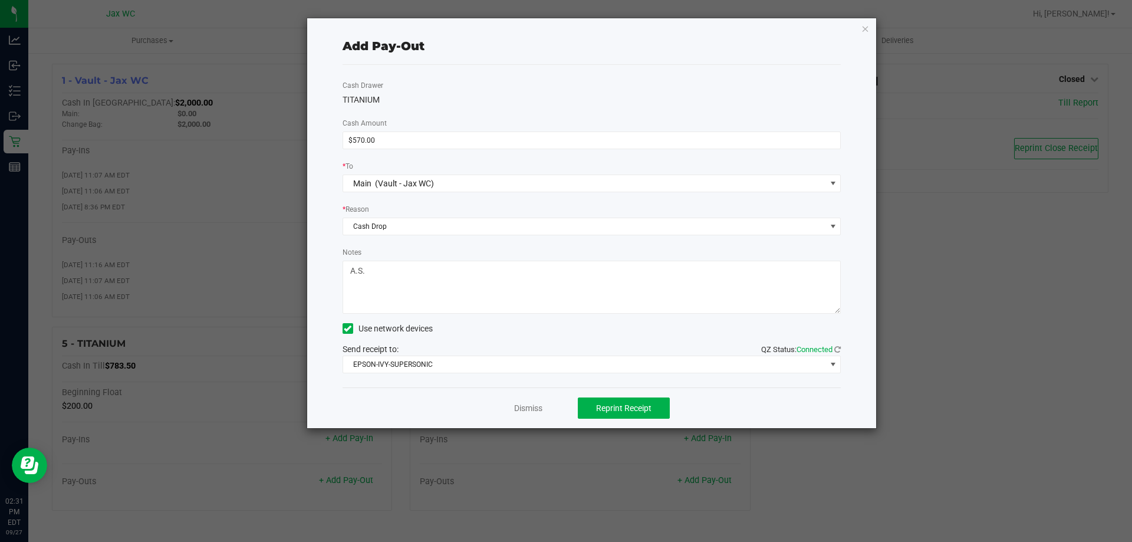
click at [545, 410] on div "Dismiss Reprint Receipt" at bounding box center [592, 407] width 499 height 41
click at [530, 409] on link "Dismiss" at bounding box center [528, 408] width 28 height 12
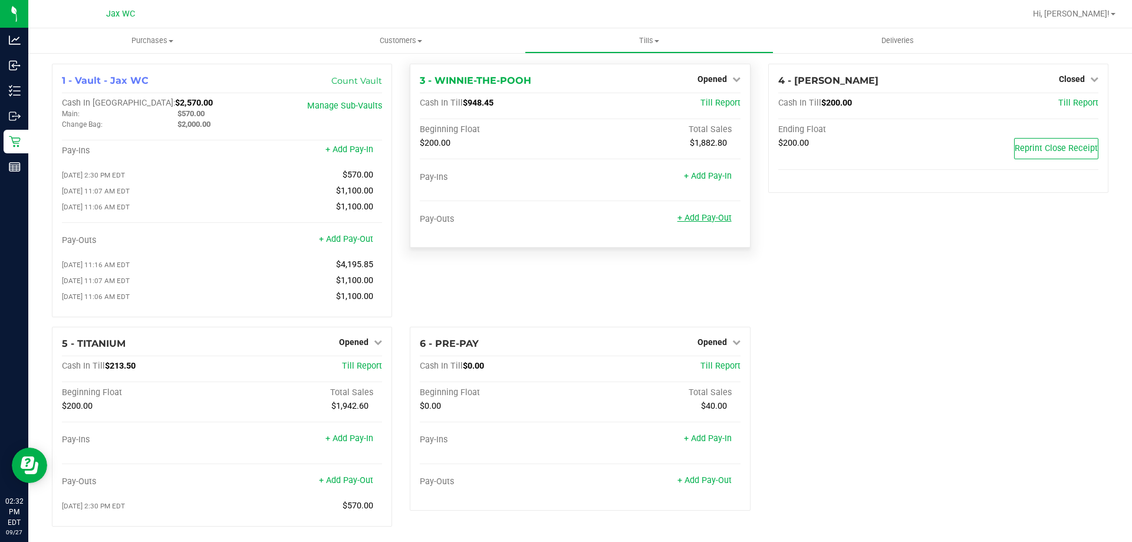
click at [715, 219] on link "+ Add Pay-Out" at bounding box center [705, 218] width 54 height 10
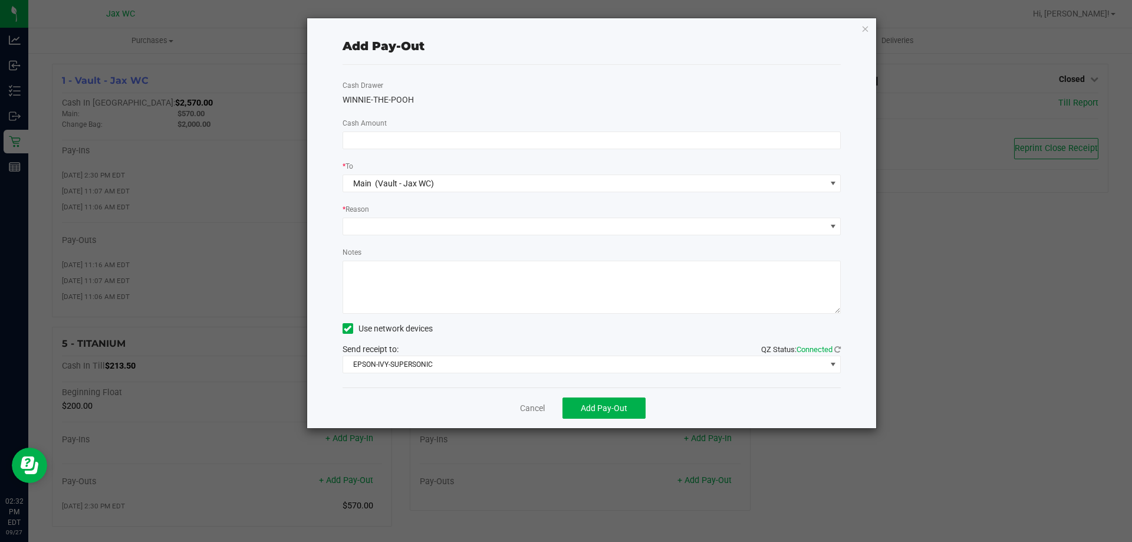
click at [459, 152] on div "Cash Drawer WINNIE-THE-POOH Cash Amount * To Main (Vault - Jax WC) * Reason Not…" at bounding box center [592, 226] width 499 height 323
click at [460, 144] on input at bounding box center [592, 140] width 498 height 17
type input "$640.00"
click at [423, 219] on span at bounding box center [584, 226] width 483 height 17
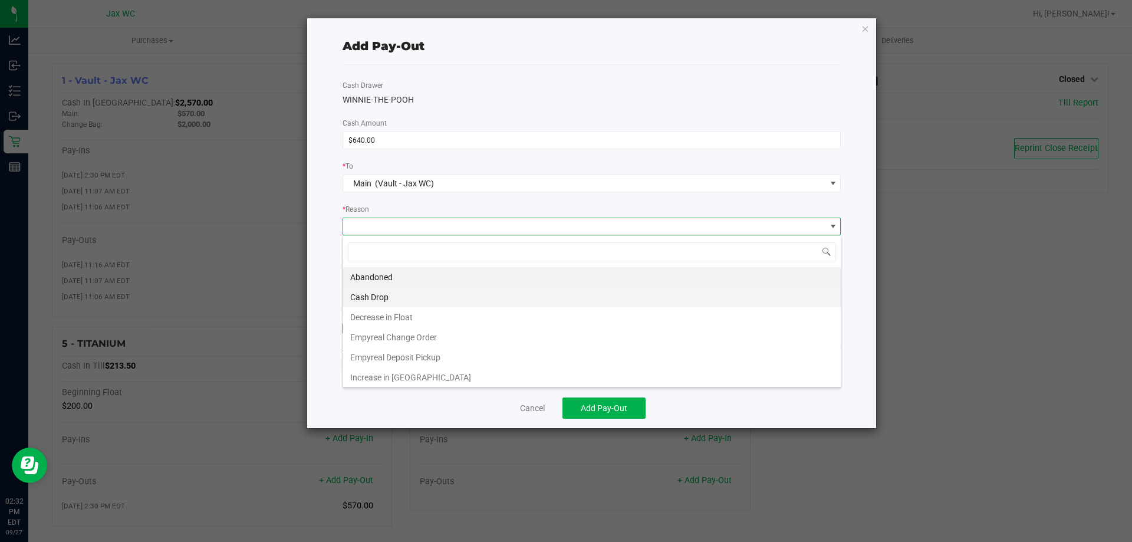
click at [414, 294] on li "Cash Drop" at bounding box center [592, 297] width 498 height 20
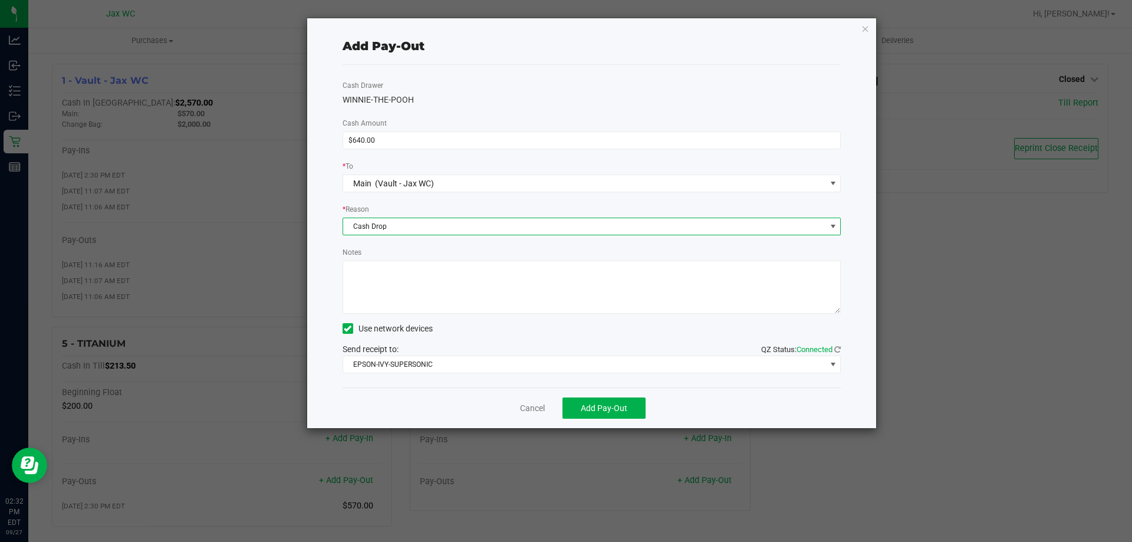
click at [445, 278] on textarea "Notes" at bounding box center [592, 287] width 499 height 53
type textarea "a"
click at [354, 272] on textarea "Notes" at bounding box center [592, 287] width 499 height 53
type textarea "A.S."
click at [621, 405] on span "Add Pay-Out" at bounding box center [604, 407] width 47 height 9
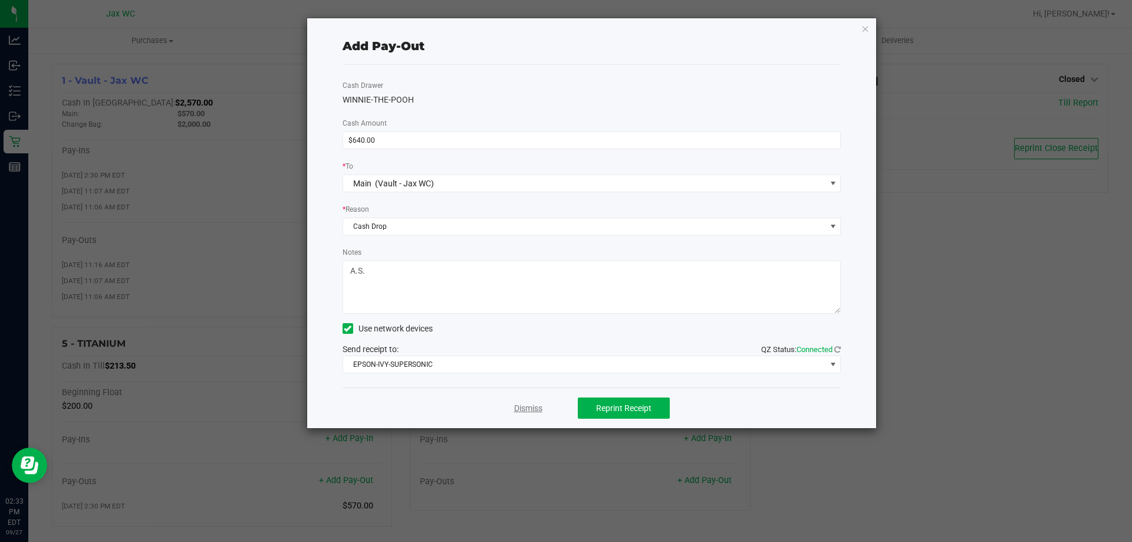
click at [524, 407] on link "Dismiss" at bounding box center [528, 408] width 28 height 12
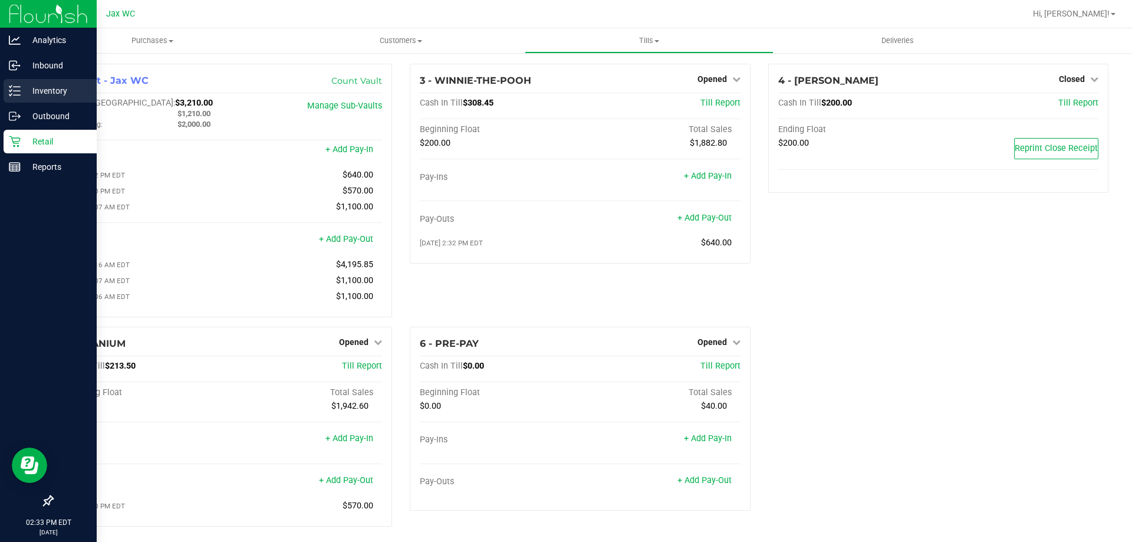
click at [23, 87] on p "Inventory" at bounding box center [56, 91] width 71 height 14
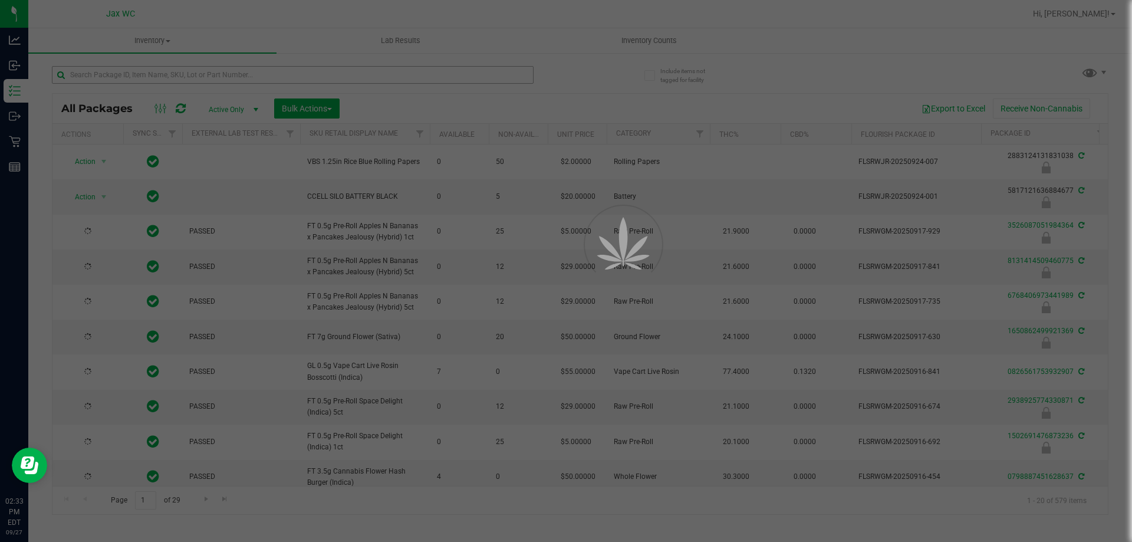
click at [139, 79] on div at bounding box center [566, 271] width 1132 height 542
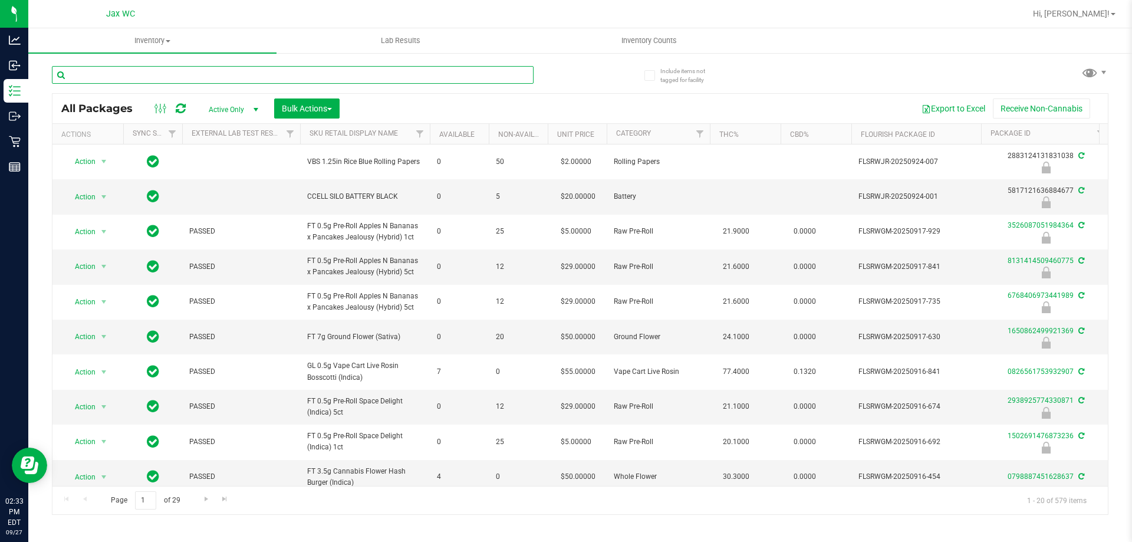
click at [139, 79] on input "text" at bounding box center [293, 75] width 482 height 18
type input "4527999467326516"
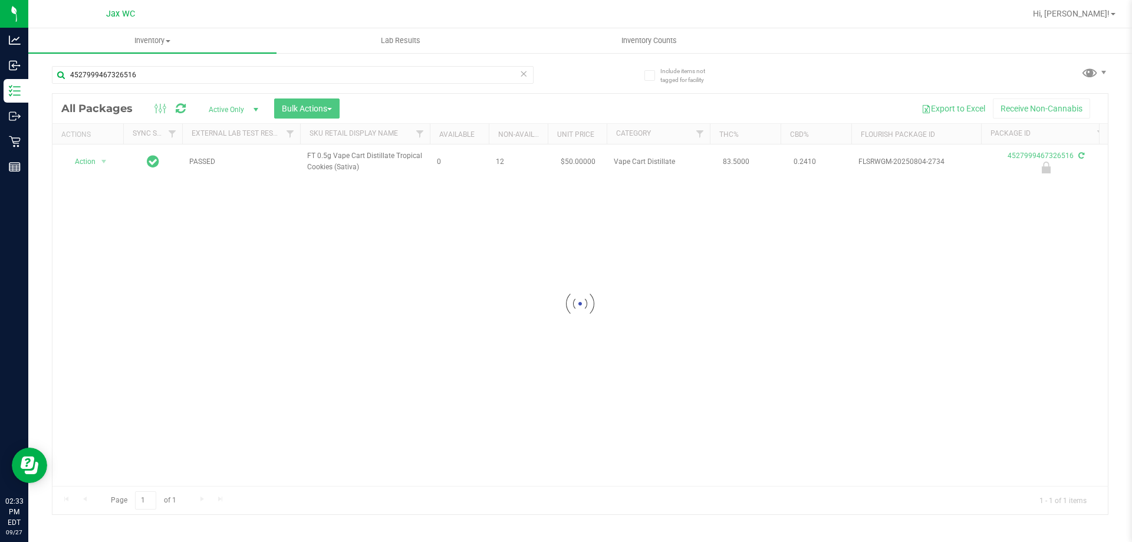
drag, startPoint x: 65, startPoint y: 157, endPoint x: 105, endPoint y: 161, distance: 39.7
click at [105, 161] on div at bounding box center [580, 304] width 1056 height 420
click at [104, 161] on div at bounding box center [88, 161] width 57 height 11
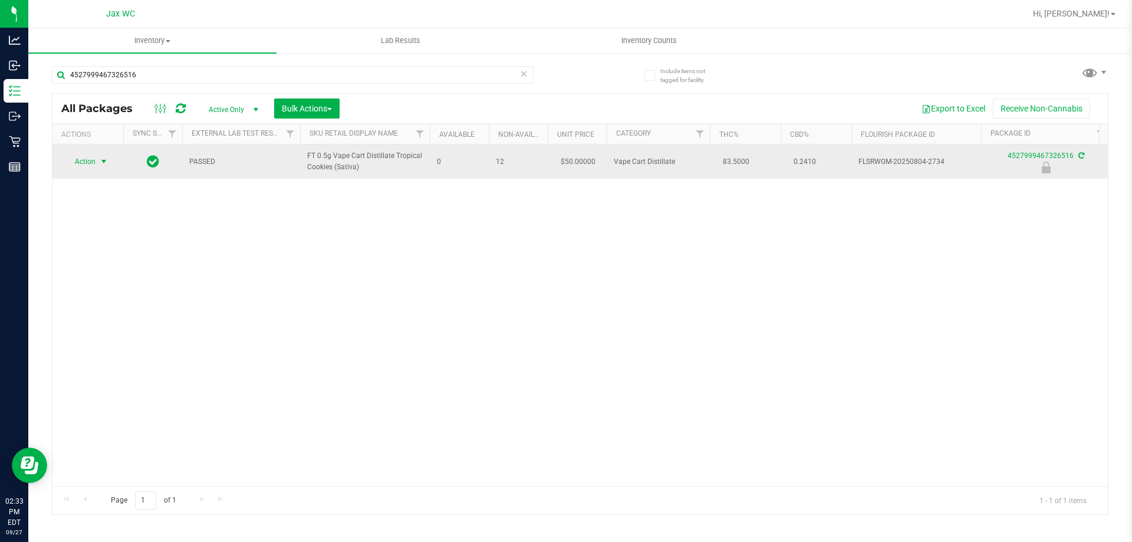
click at [101, 163] on span "select" at bounding box center [103, 161] width 9 height 9
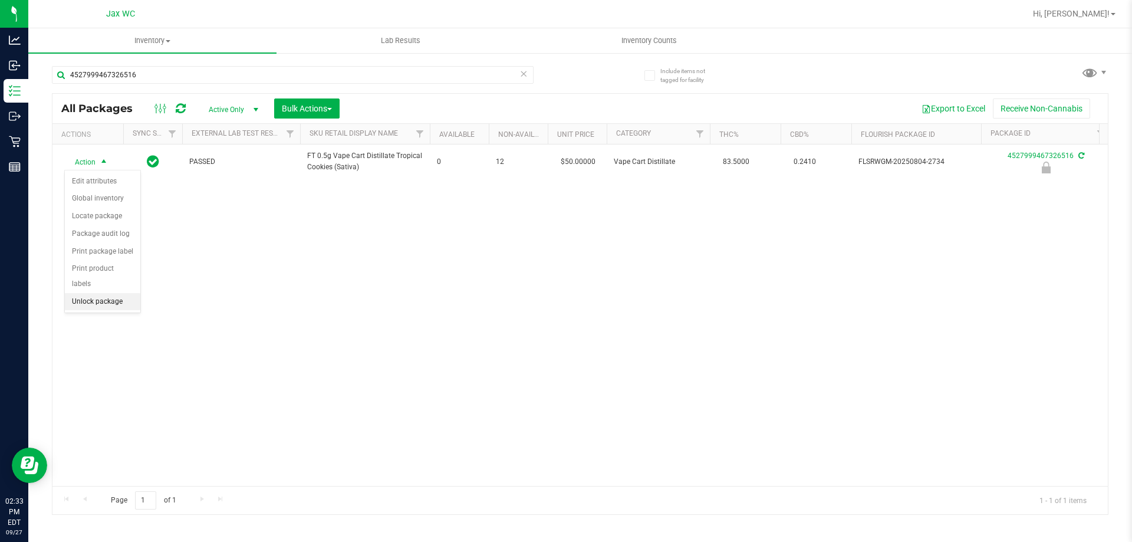
click at [117, 293] on li "Unlock package" at bounding box center [102, 302] width 75 height 18
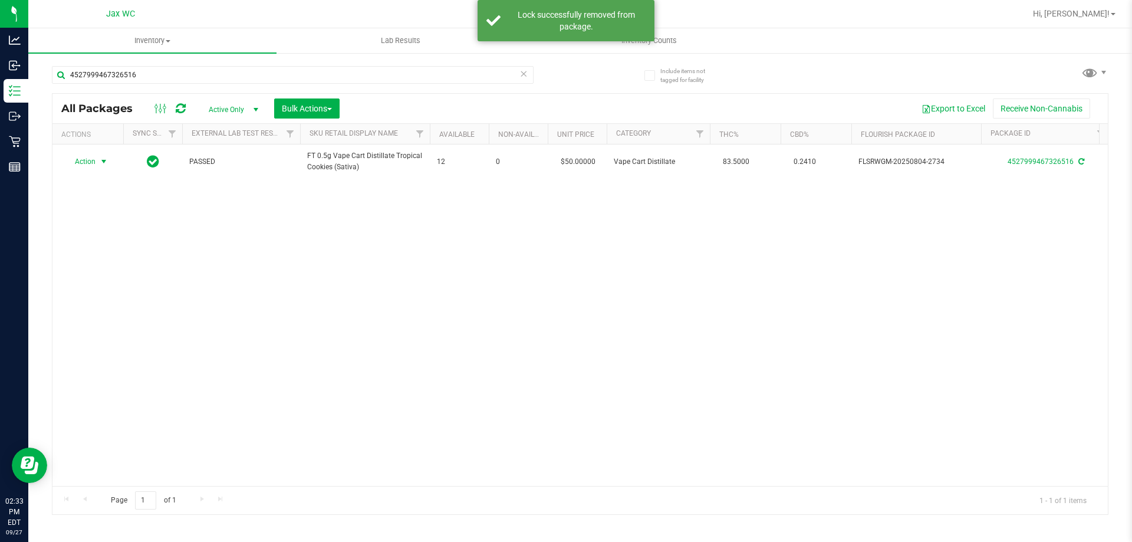
click at [82, 162] on span "Action" at bounding box center [80, 161] width 32 height 17
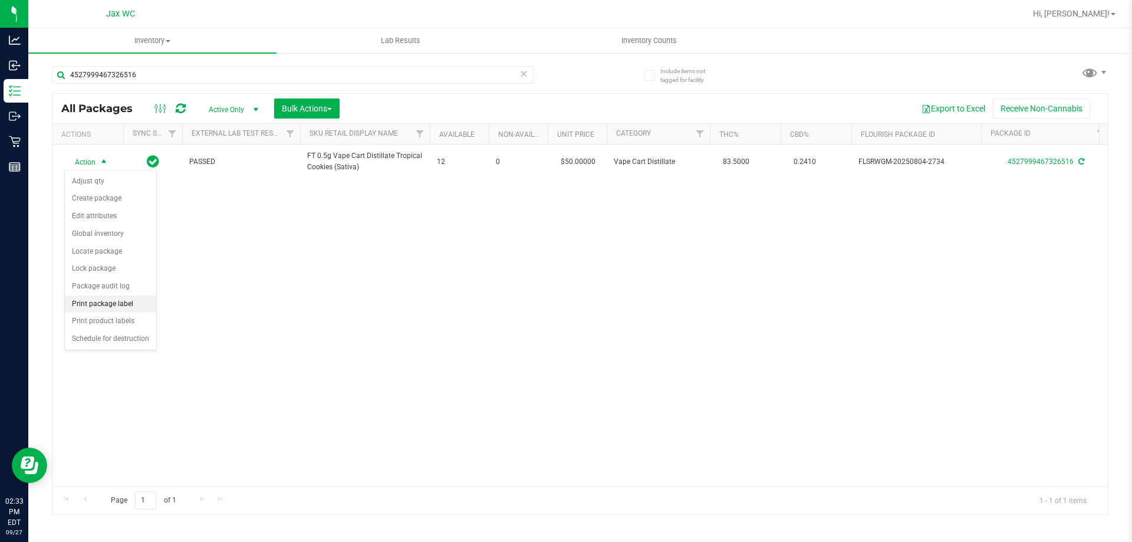
click at [147, 305] on li "Print package label" at bounding box center [110, 304] width 91 height 18
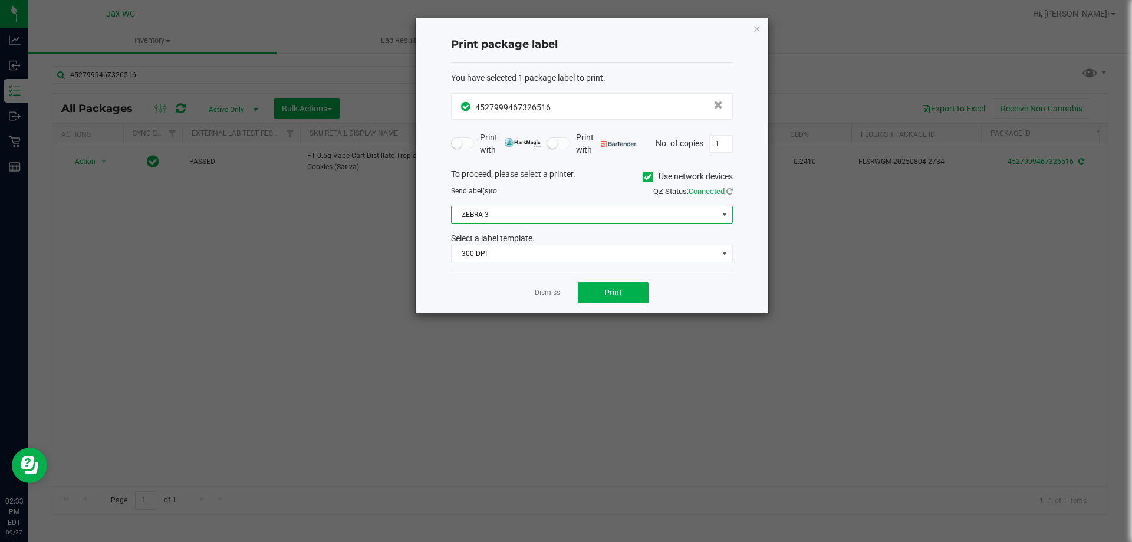
click at [497, 211] on span "ZEBRA-3" at bounding box center [585, 214] width 266 height 17
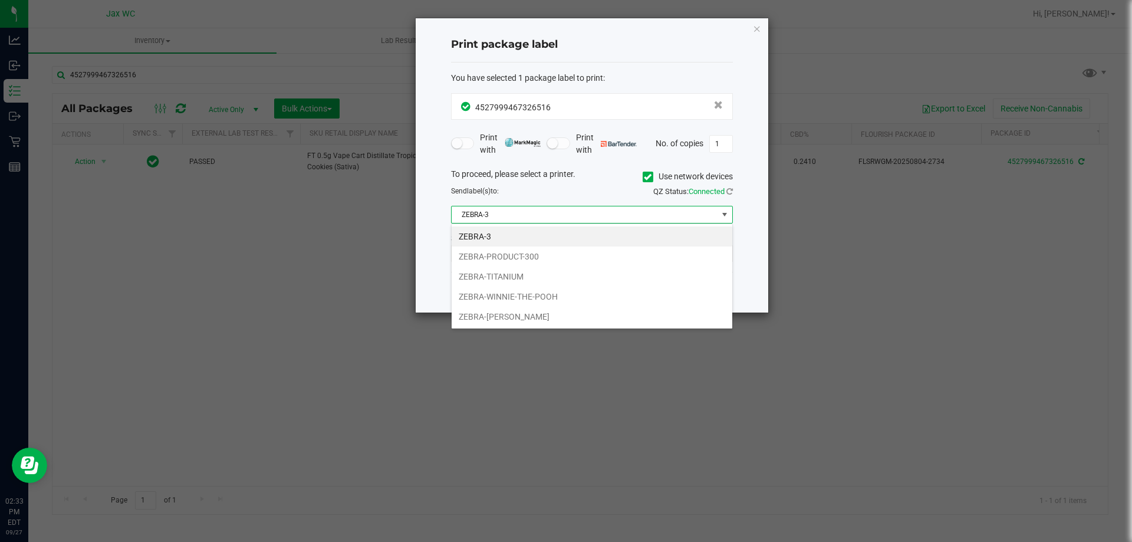
scroll to position [18, 282]
click at [563, 312] on li "ZEBRA-[PERSON_NAME]" at bounding box center [592, 317] width 281 height 20
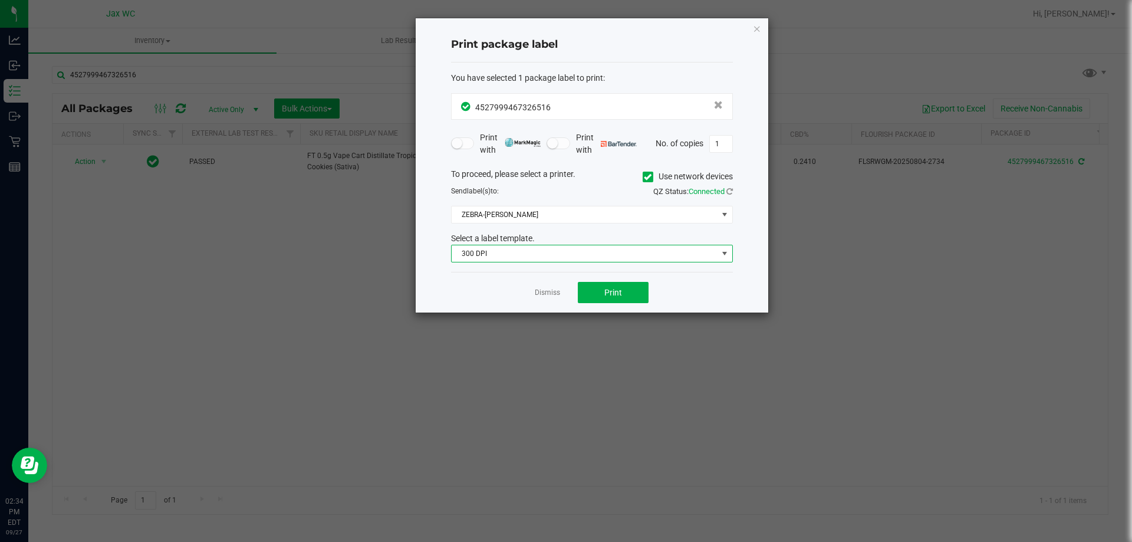
click at [550, 253] on span "300 DPI" at bounding box center [585, 253] width 266 height 17
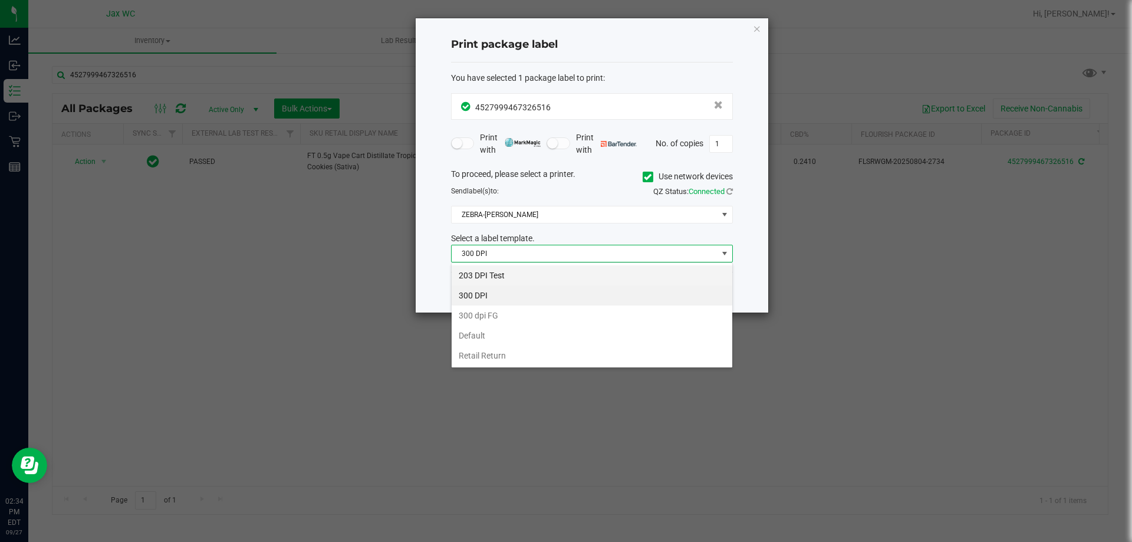
click at [543, 276] on li "203 DPI Test" at bounding box center [592, 275] width 281 height 20
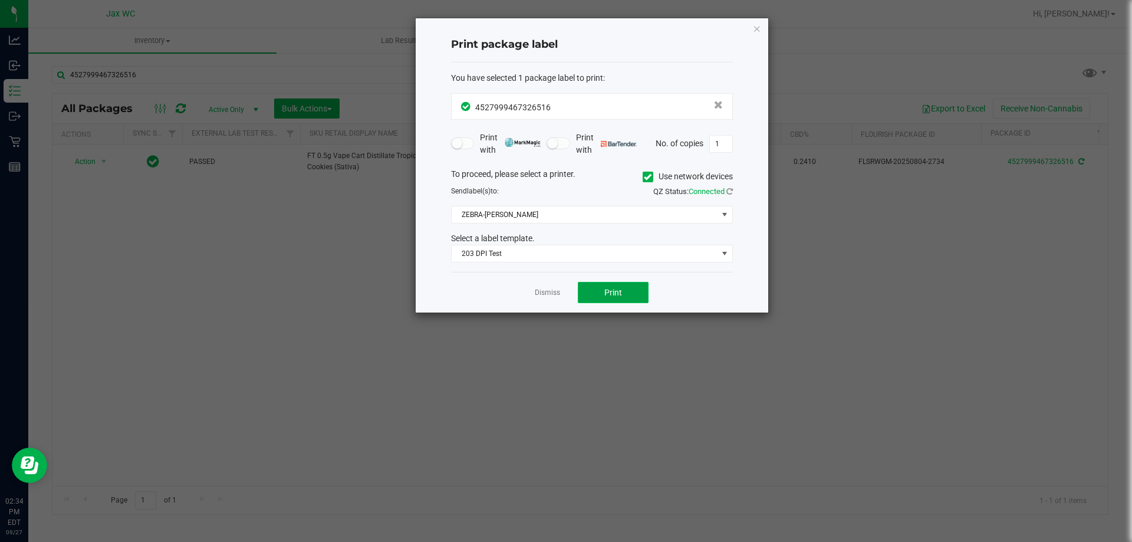
click at [648, 291] on button "Print" at bounding box center [613, 292] width 71 height 21
click at [548, 288] on link "Dismiss" at bounding box center [547, 293] width 25 height 10
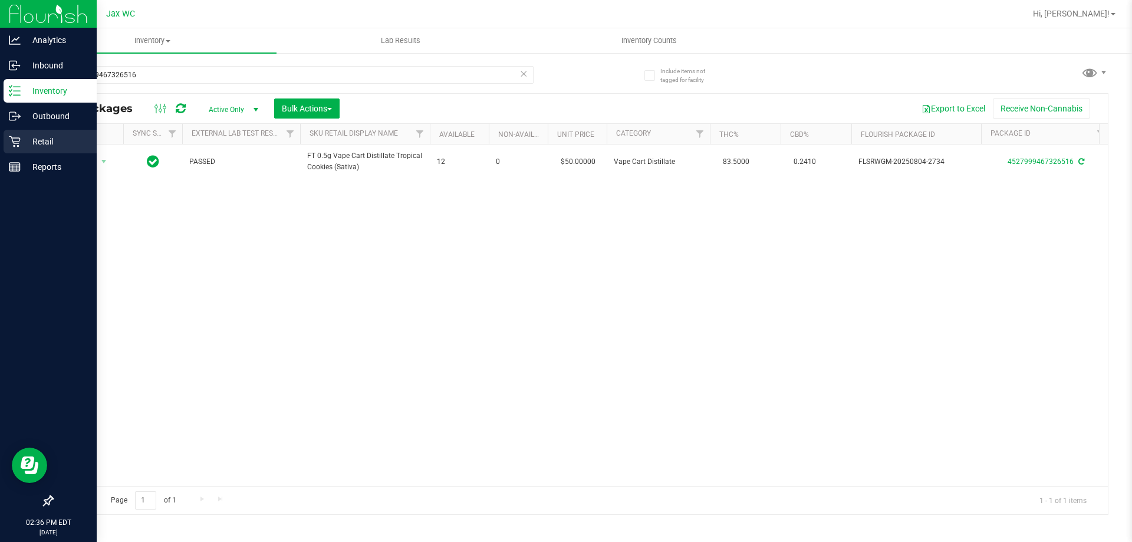
click at [14, 134] on div "Retail" at bounding box center [50, 142] width 93 height 24
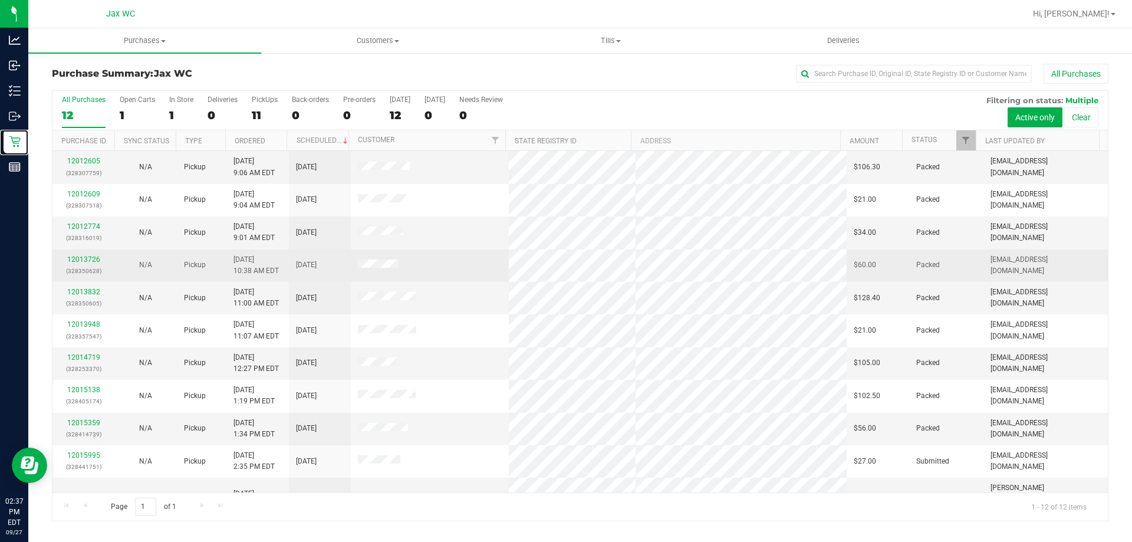
scroll to position [50, 0]
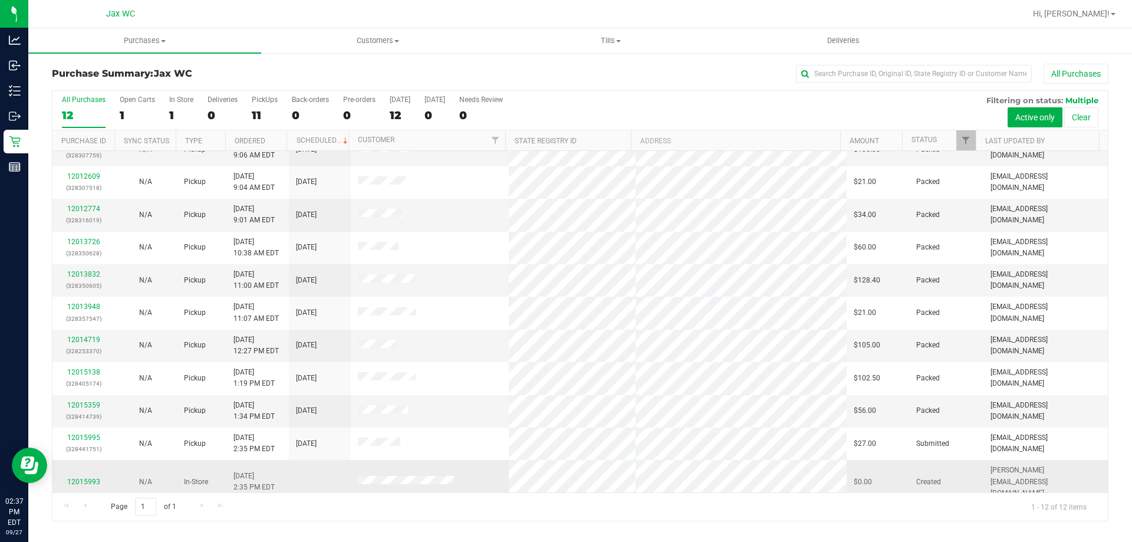
click at [432, 483] on td at bounding box center [430, 482] width 159 height 44
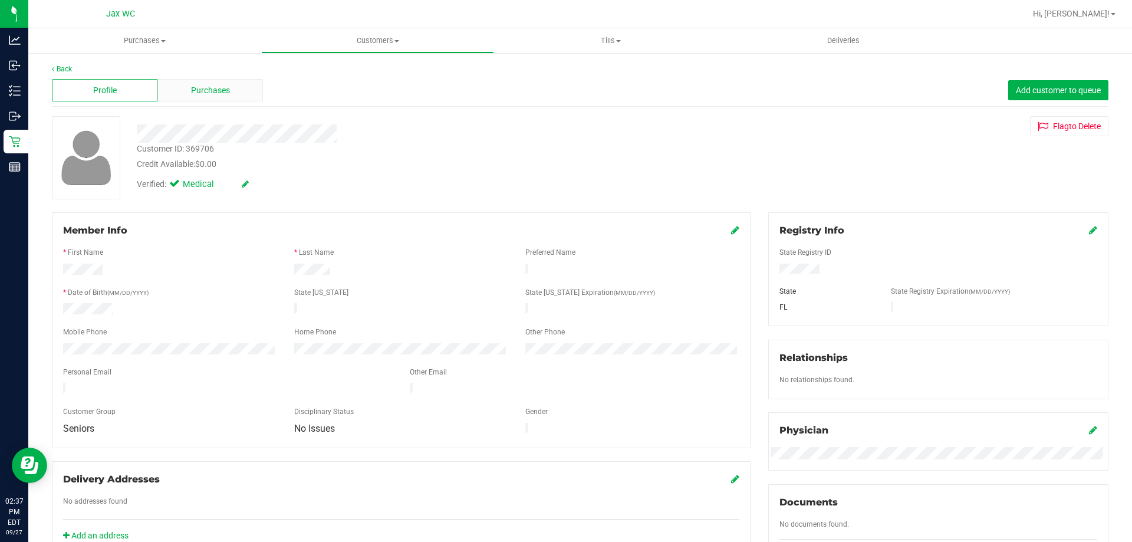
click at [231, 94] on div "Purchases" at bounding box center [210, 90] width 106 height 22
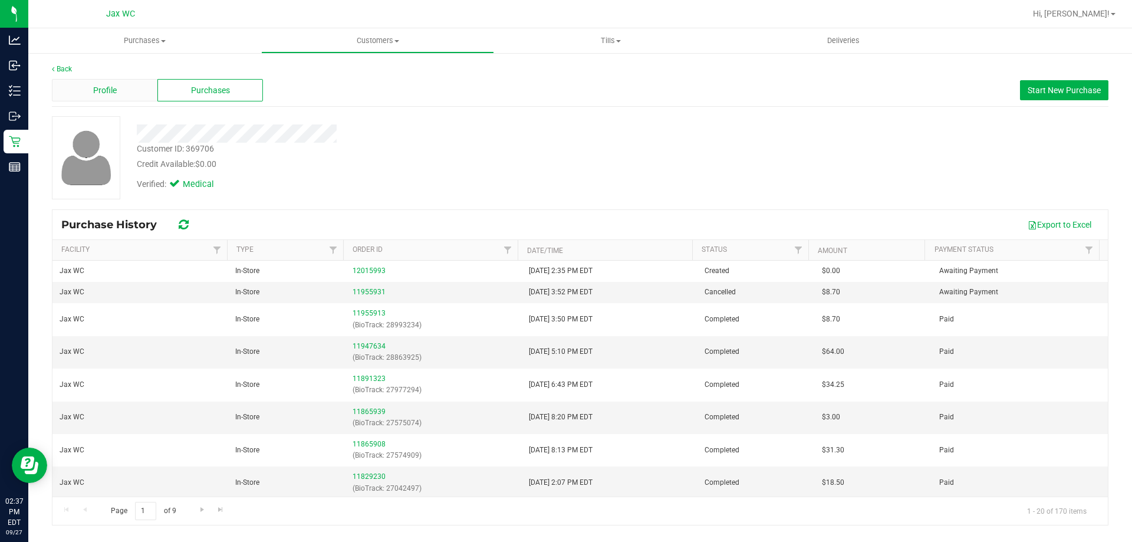
click at [124, 86] on div "Profile" at bounding box center [105, 90] width 106 height 22
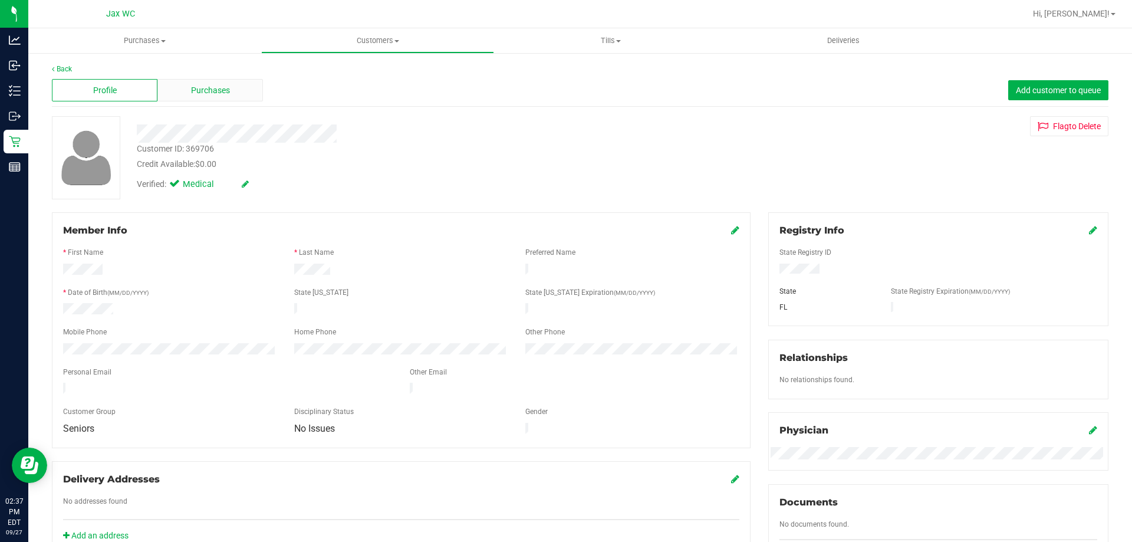
click at [243, 98] on div "Purchases" at bounding box center [210, 90] width 106 height 22
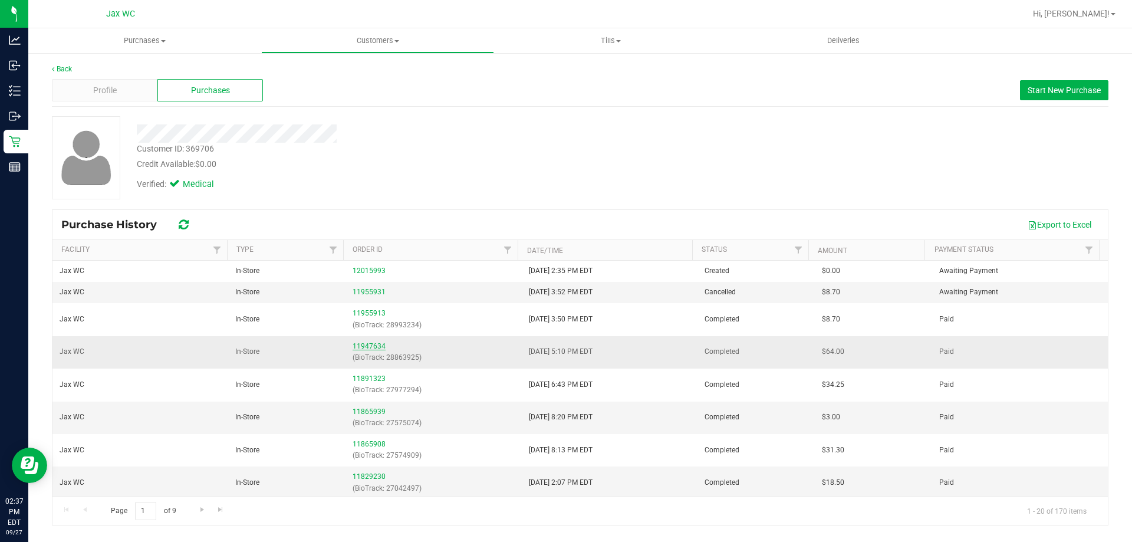
click at [365, 347] on link "11947634" at bounding box center [369, 346] width 33 height 8
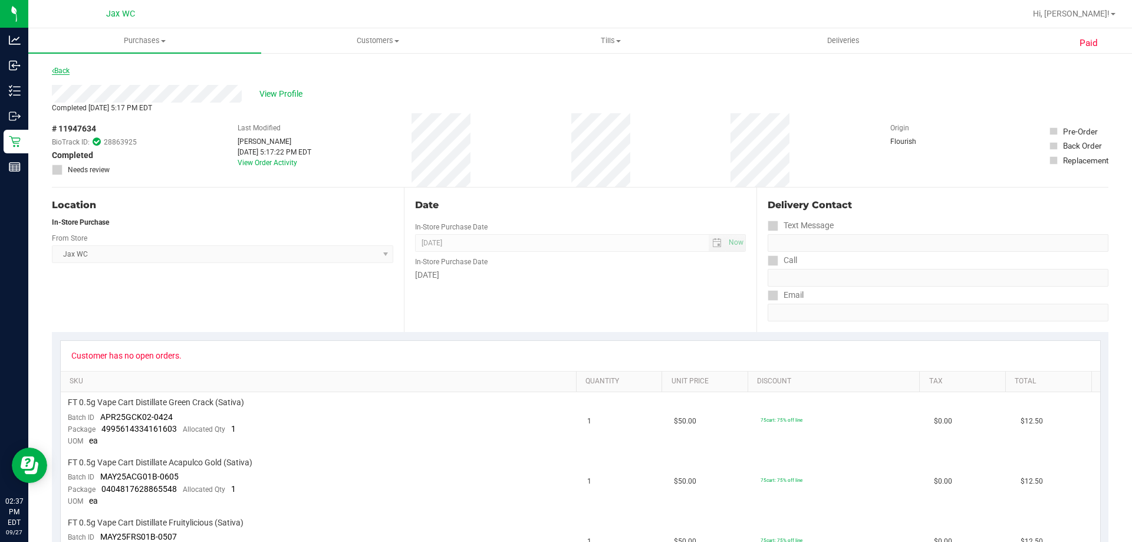
click at [67, 74] on link "Back" at bounding box center [61, 71] width 18 height 8
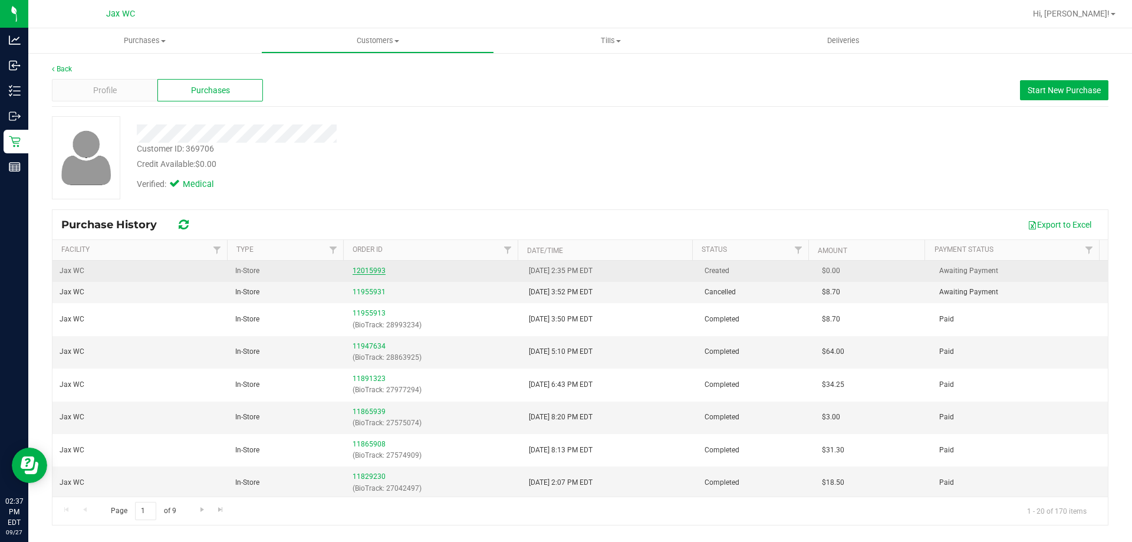
click at [356, 271] on link "12015993" at bounding box center [369, 271] width 33 height 8
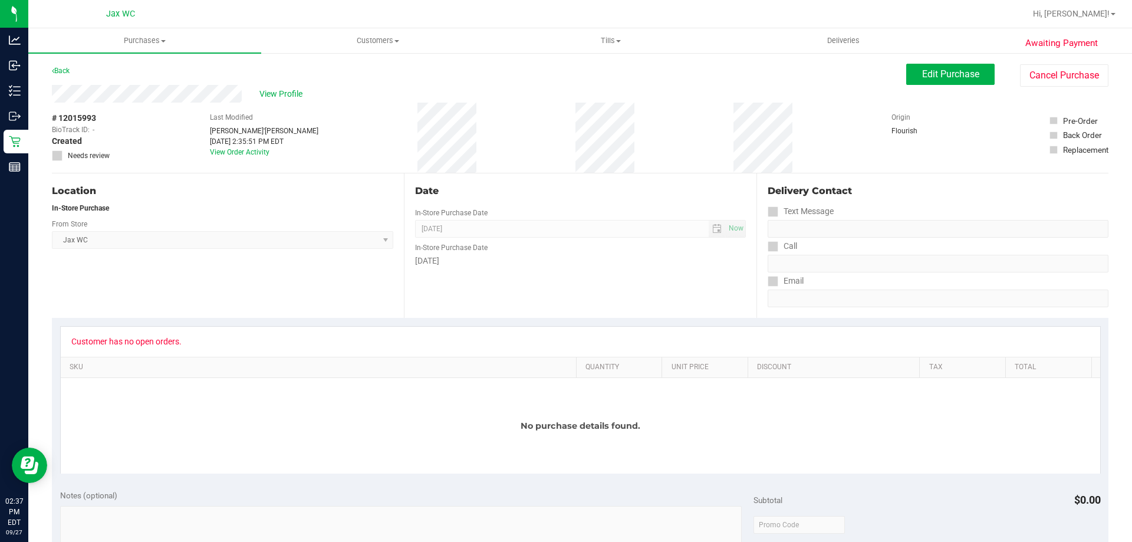
click at [66, 66] on div "Back" at bounding box center [61, 71] width 18 height 14
click at [68, 71] on link "Back" at bounding box center [61, 71] width 18 height 8
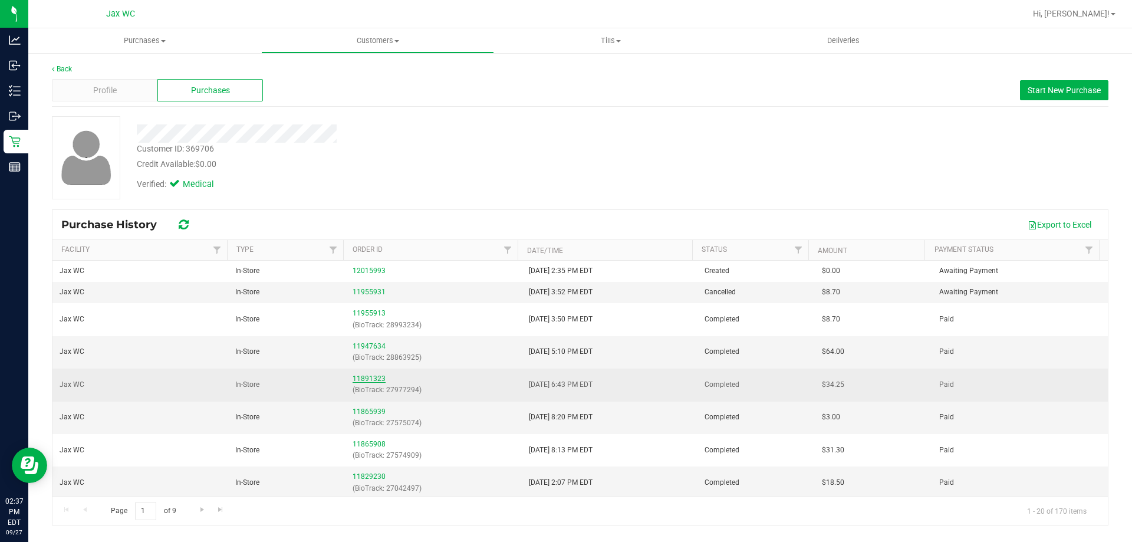
click at [373, 376] on div "11891323 (BioTrack: 27977294)" at bounding box center [434, 384] width 162 height 22
click at [372, 378] on link "11891323" at bounding box center [369, 378] width 33 height 8
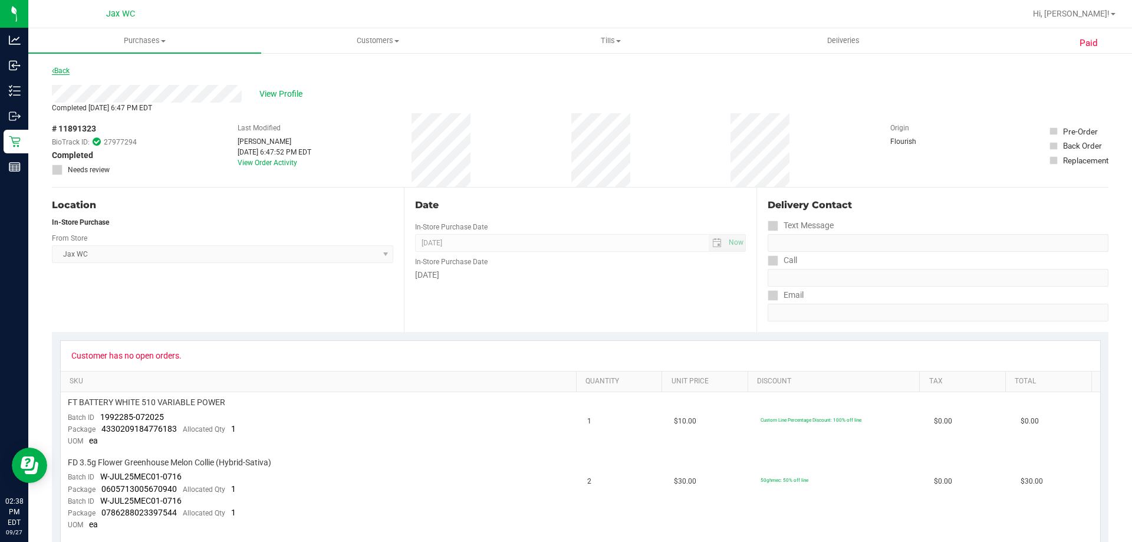
click at [61, 73] on link "Back" at bounding box center [61, 71] width 18 height 8
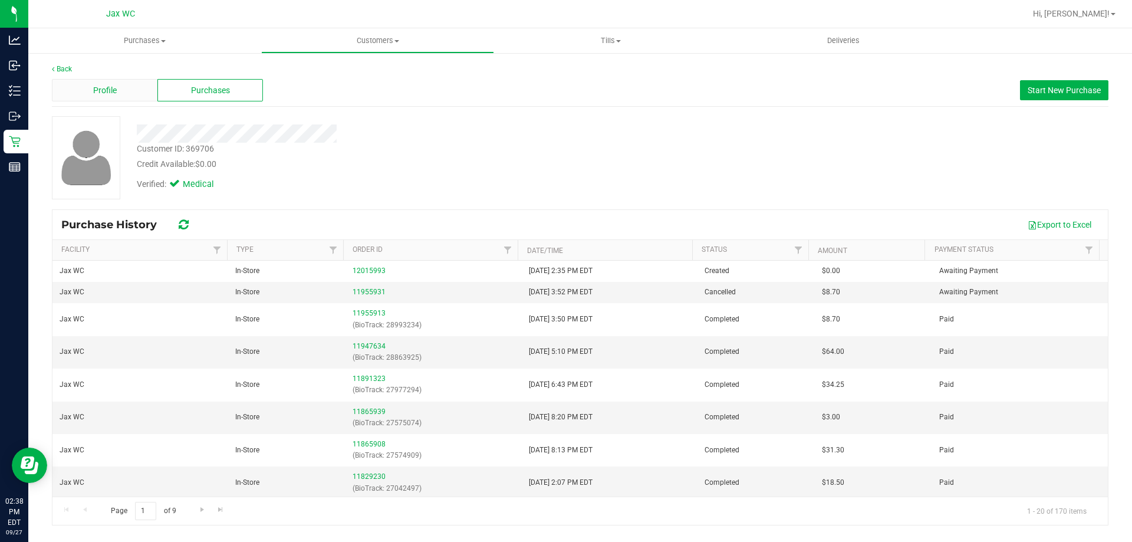
click at [83, 91] on div "Profile" at bounding box center [105, 90] width 106 height 22
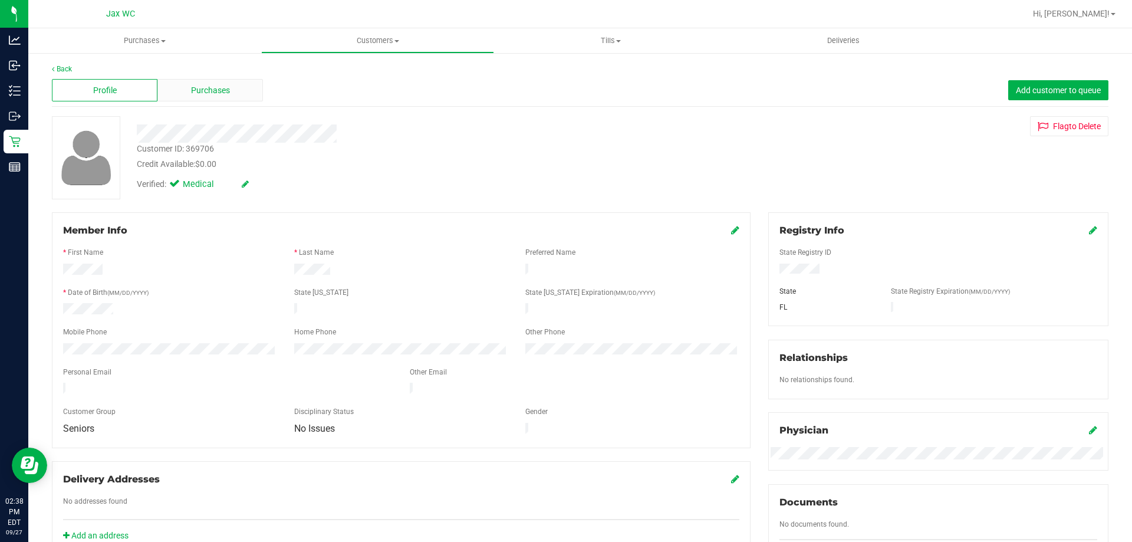
click at [199, 83] on div "Purchases" at bounding box center [210, 90] width 106 height 22
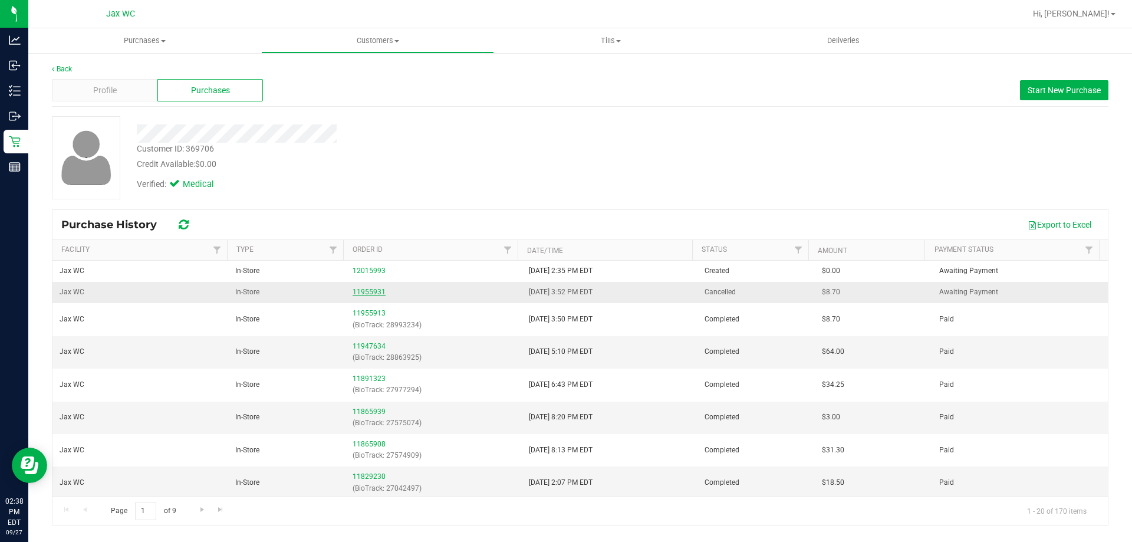
click at [359, 291] on link "11955931" at bounding box center [369, 292] width 33 height 8
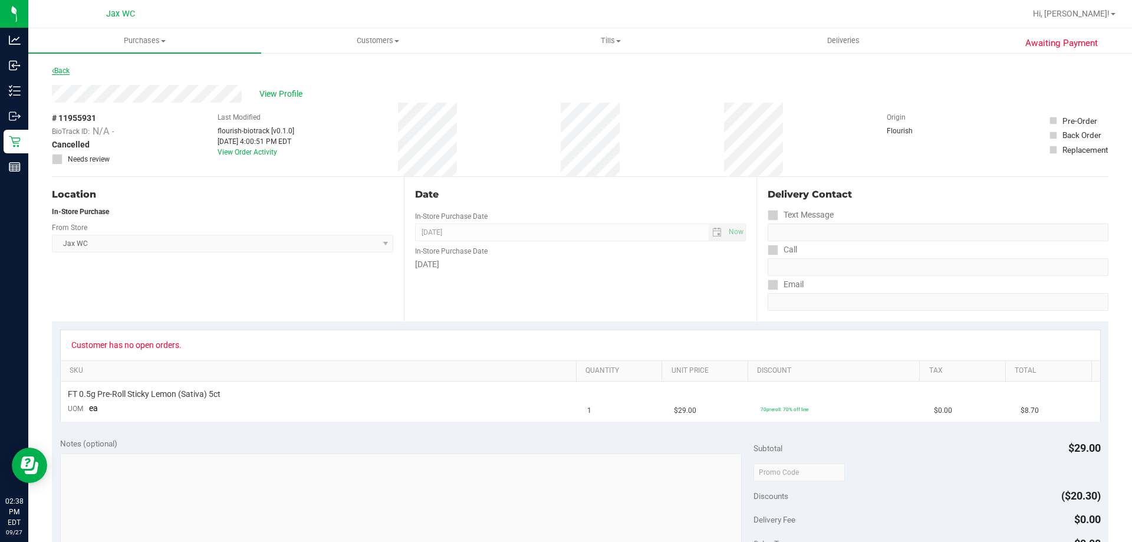
click at [53, 71] on icon at bounding box center [53, 70] width 2 height 7
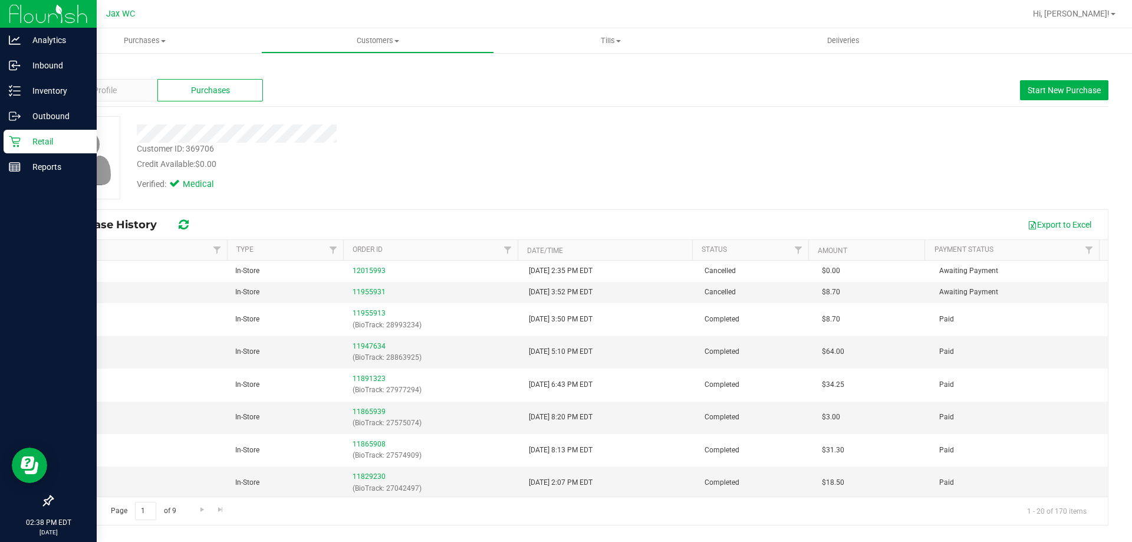
click at [20, 140] on icon at bounding box center [15, 142] width 12 height 12
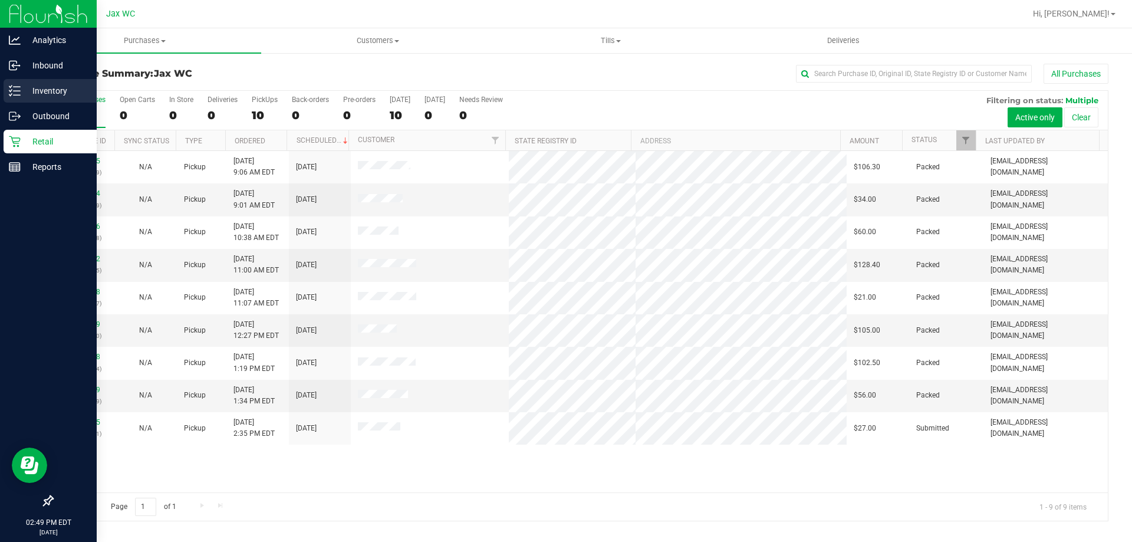
click at [11, 86] on icon at bounding box center [15, 91] width 12 height 12
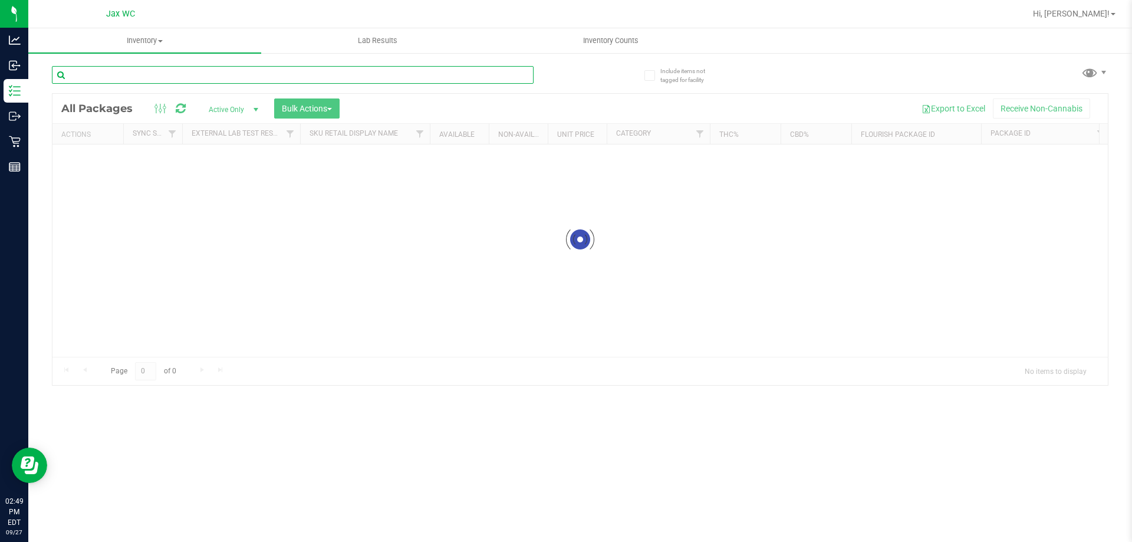
click at [211, 76] on input "text" at bounding box center [293, 75] width 482 height 18
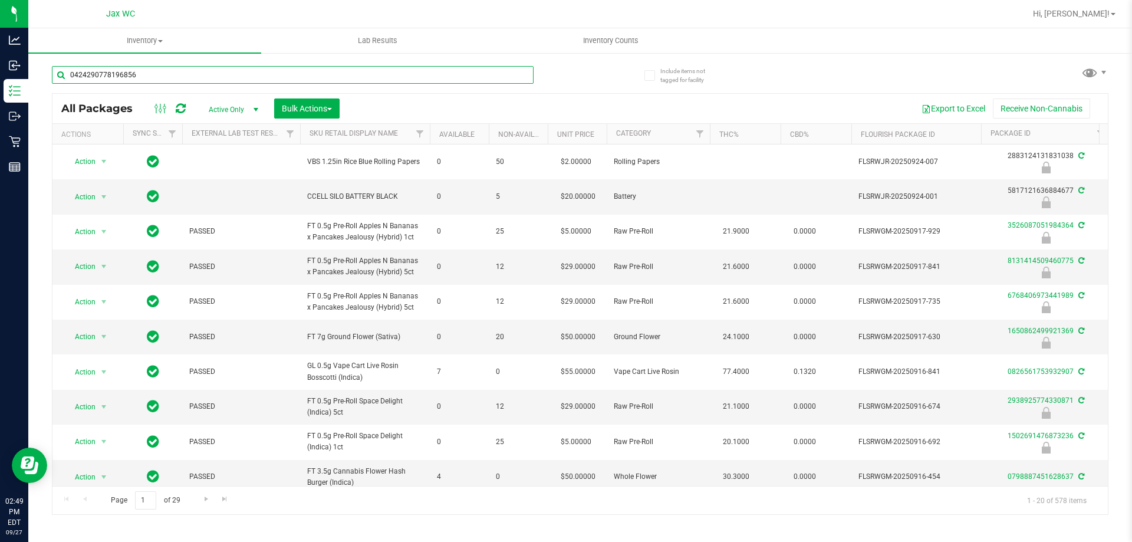
type input "0424290778196856"
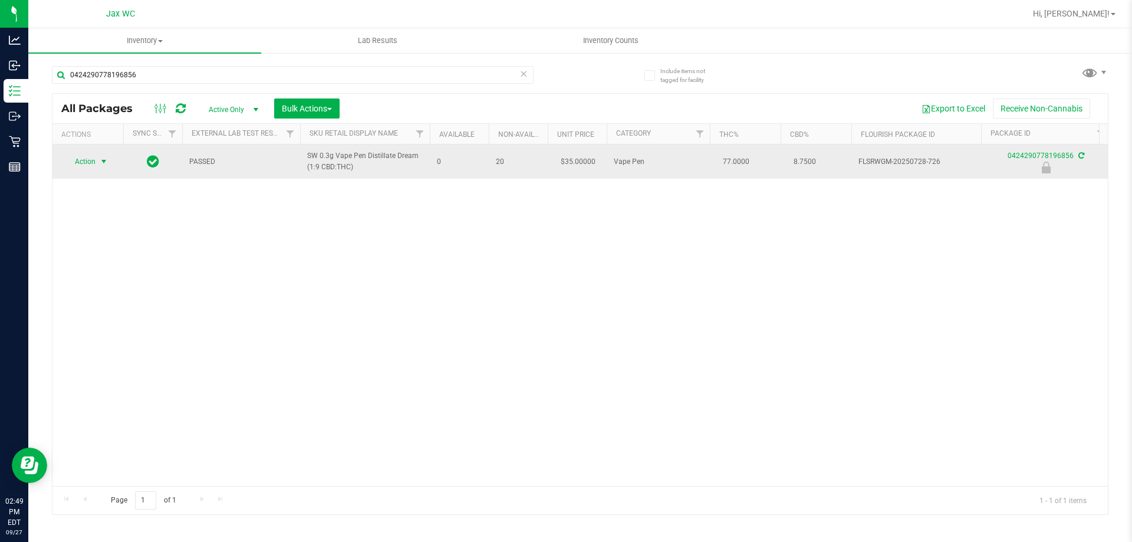
click at [83, 165] on span "Action" at bounding box center [80, 161] width 32 height 17
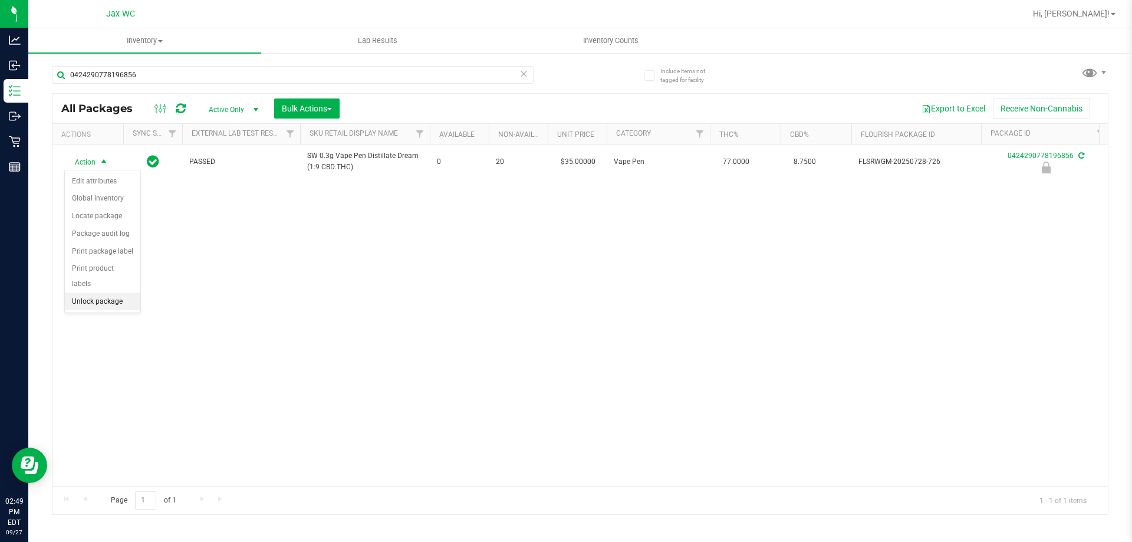
click at [110, 293] on li "Unlock package" at bounding box center [102, 302] width 75 height 18
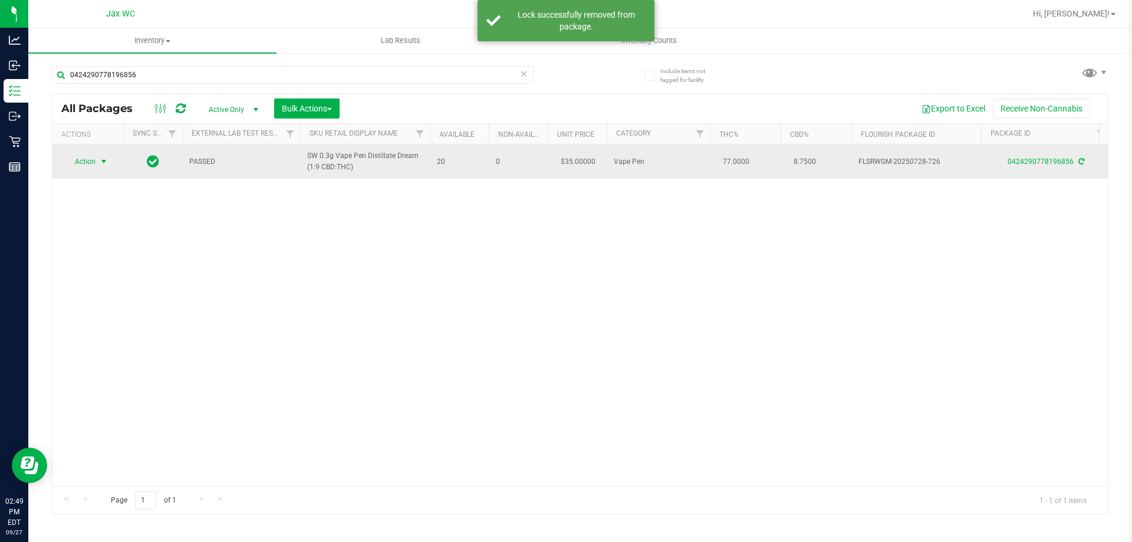
click at [90, 157] on span "Action" at bounding box center [80, 161] width 32 height 17
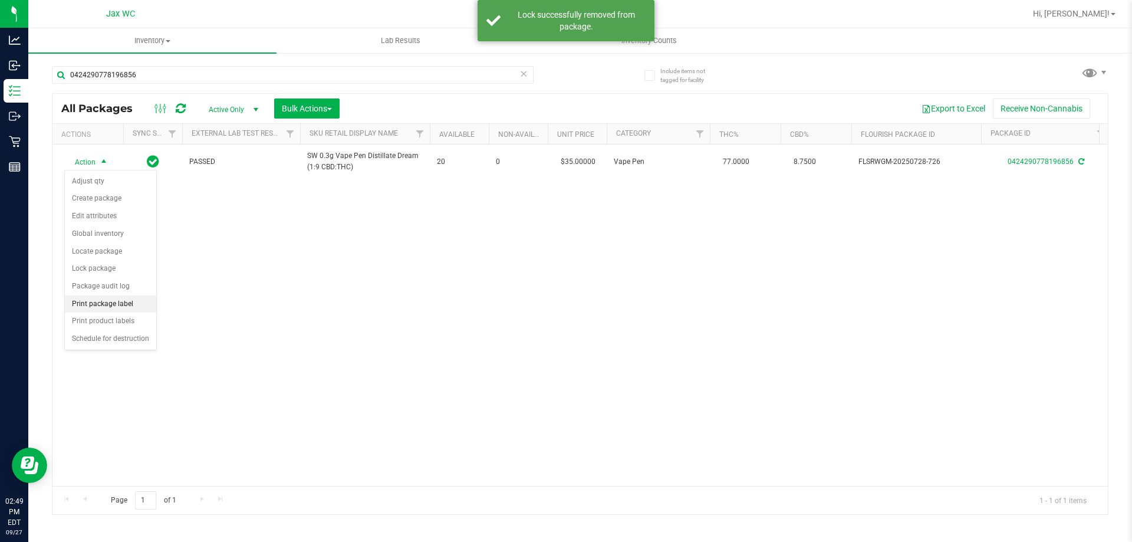
click at [135, 299] on li "Print package label" at bounding box center [110, 304] width 91 height 18
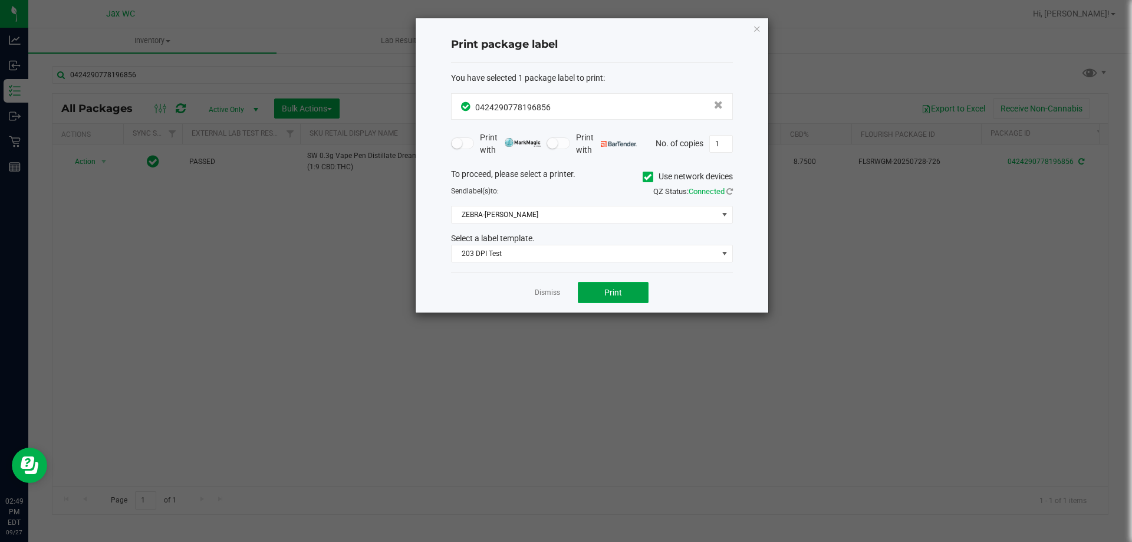
click at [616, 293] on span "Print" at bounding box center [613, 292] width 18 height 9
